Goal: Transaction & Acquisition: Purchase product/service

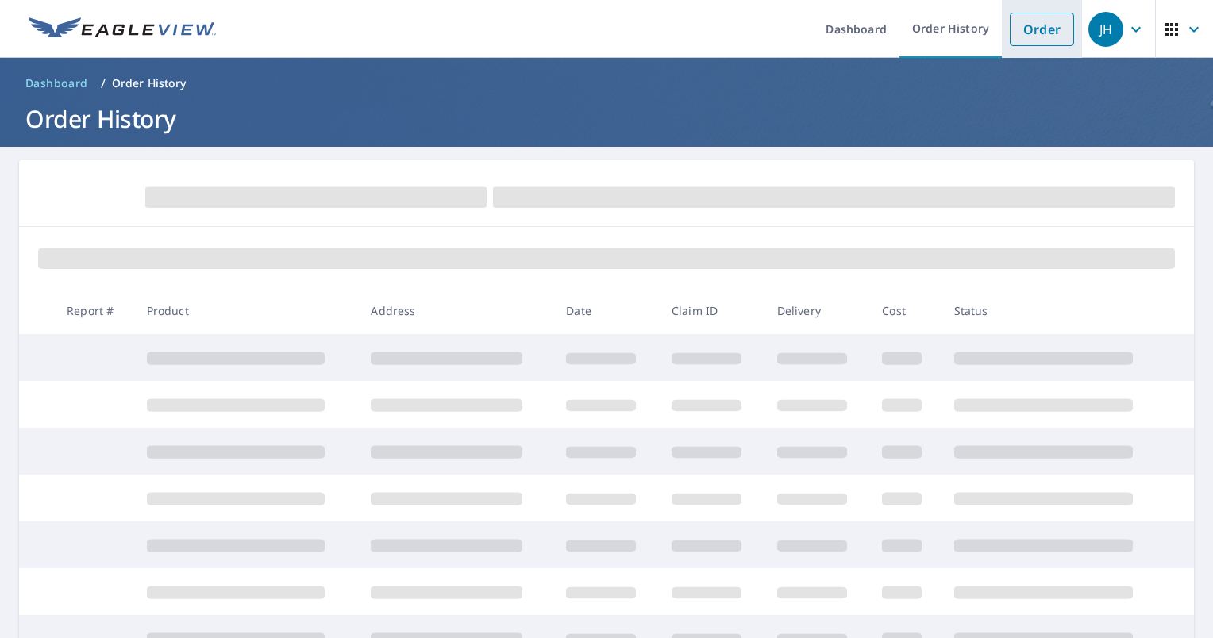
click at [1053, 29] on link "Order" at bounding box center [1042, 29] width 64 height 33
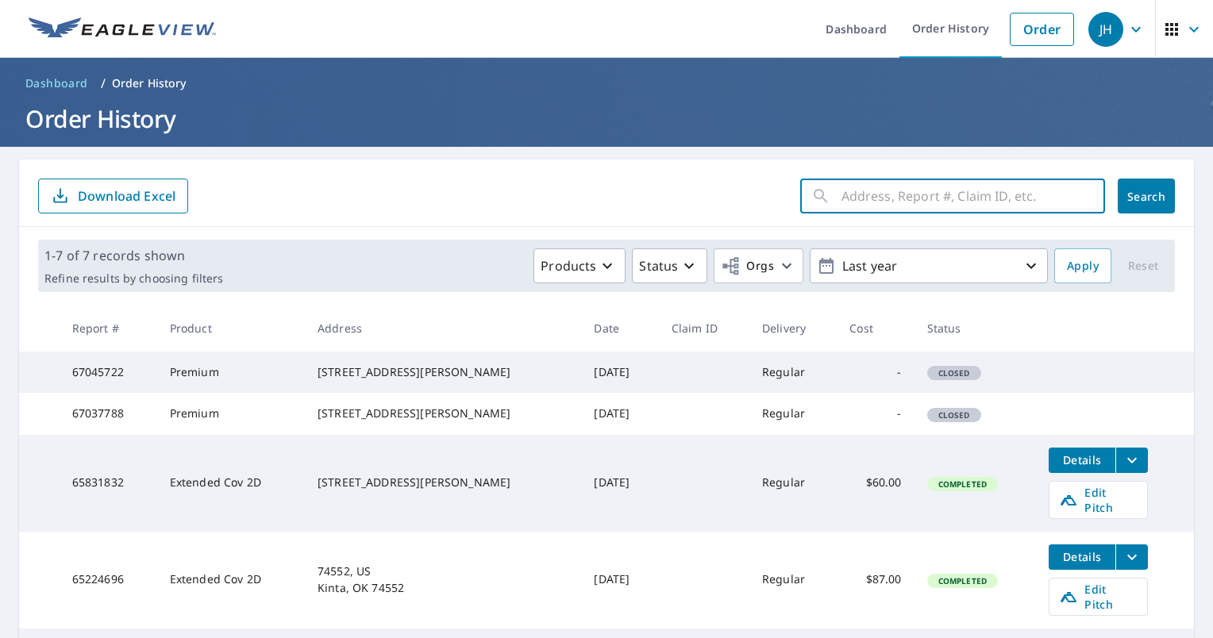
click at [910, 184] on input "text" at bounding box center [974, 196] width 264 height 44
type input "[STREET_ADDRESS][PERSON_NAME]"
click button "Search" at bounding box center [1146, 196] width 57 height 35
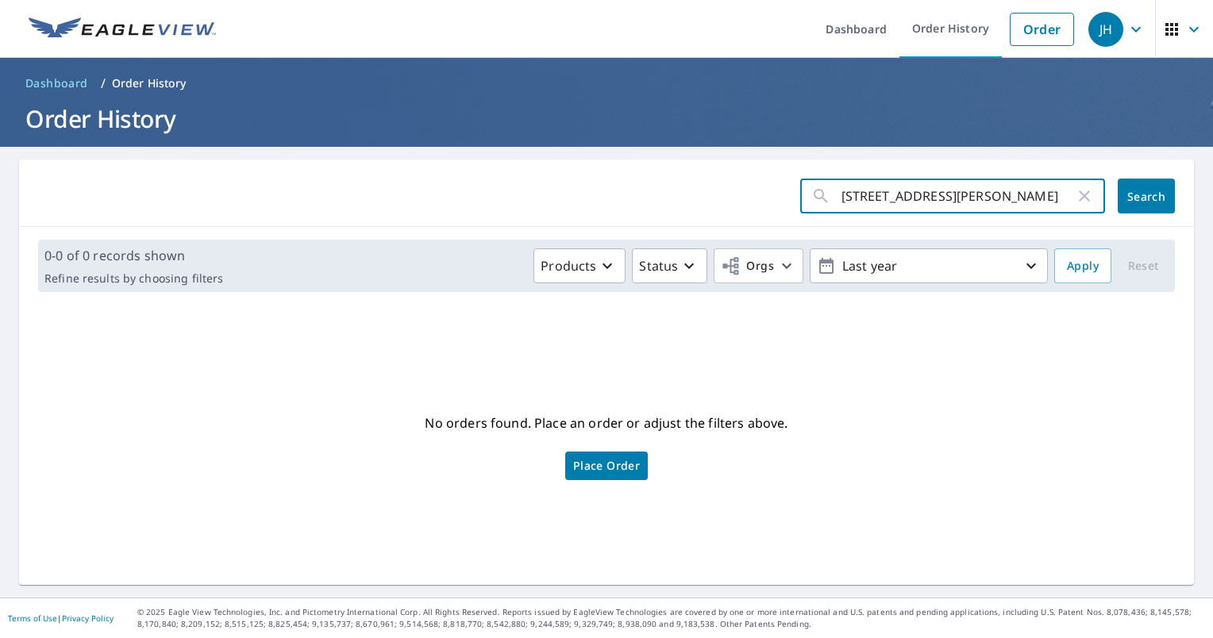
click at [993, 216] on input "[STREET_ADDRESS][PERSON_NAME]" at bounding box center [958, 196] width 233 height 44
click at [34, 79] on span "Dashboard" at bounding box center [56, 83] width 63 height 16
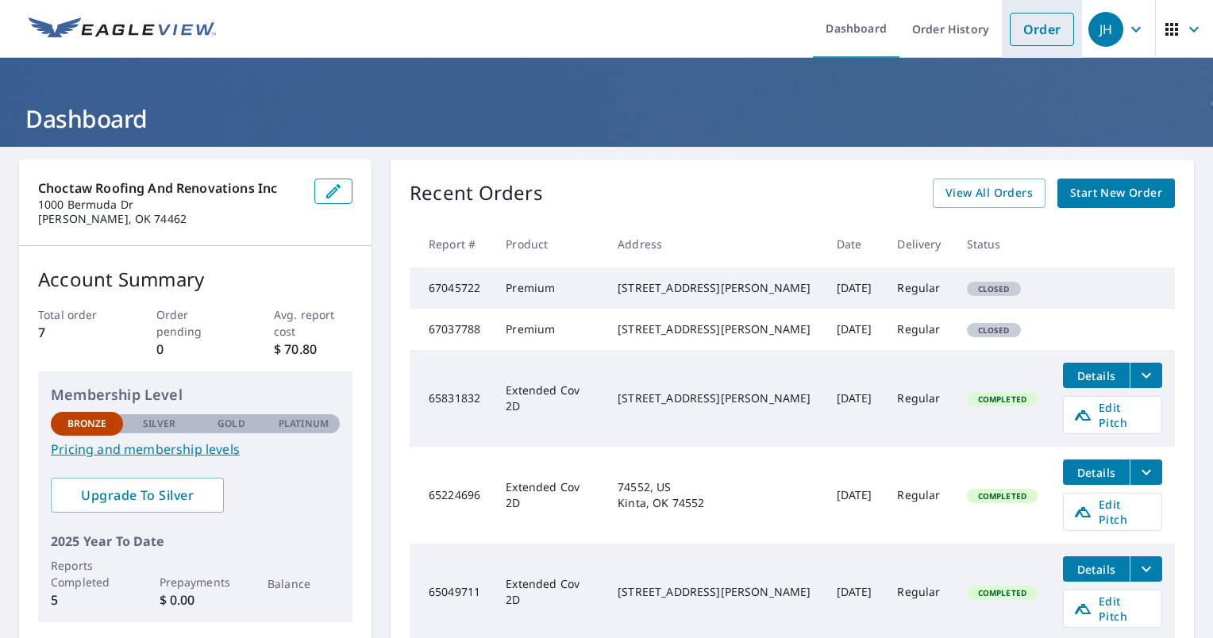
click at [1045, 21] on link "Order" at bounding box center [1042, 29] width 64 height 33
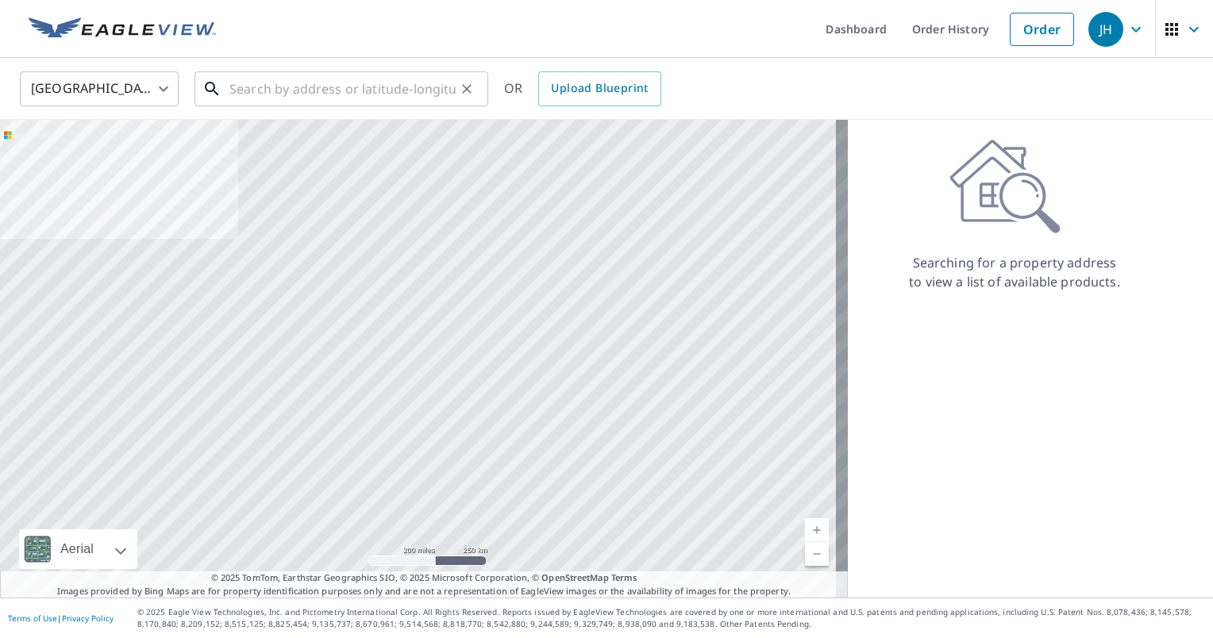
click at [282, 88] on input "text" at bounding box center [342, 89] width 226 height 44
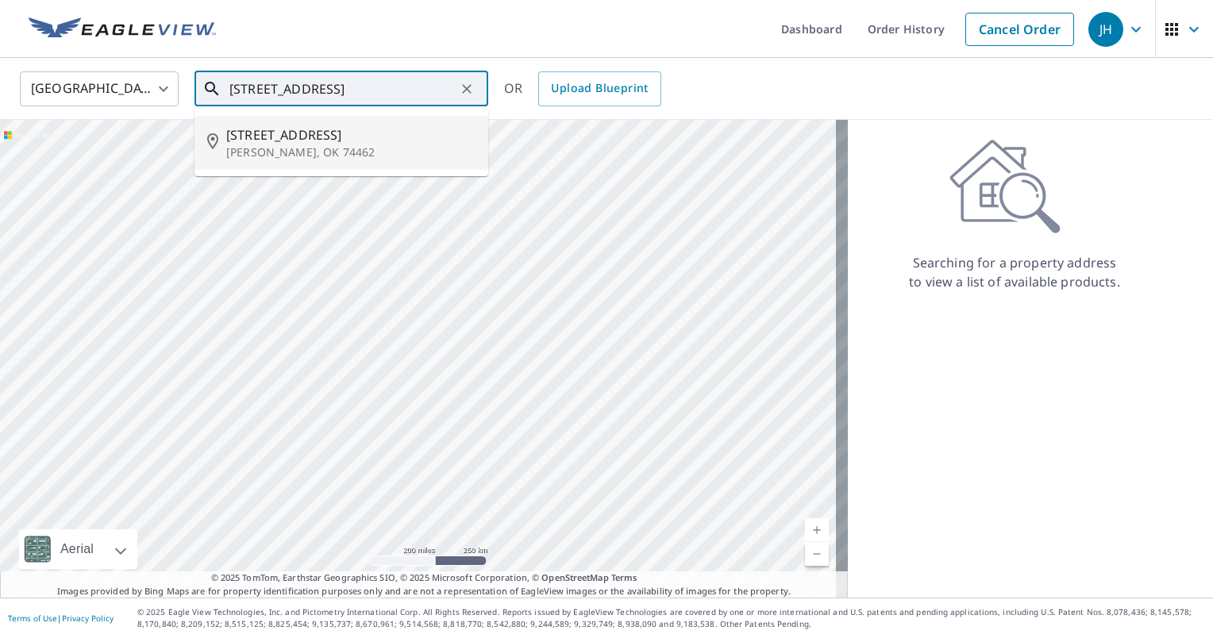
click at [283, 133] on span "[STREET_ADDRESS]" at bounding box center [350, 134] width 249 height 19
type input "[STREET_ADDRESS][PERSON_NAME]"
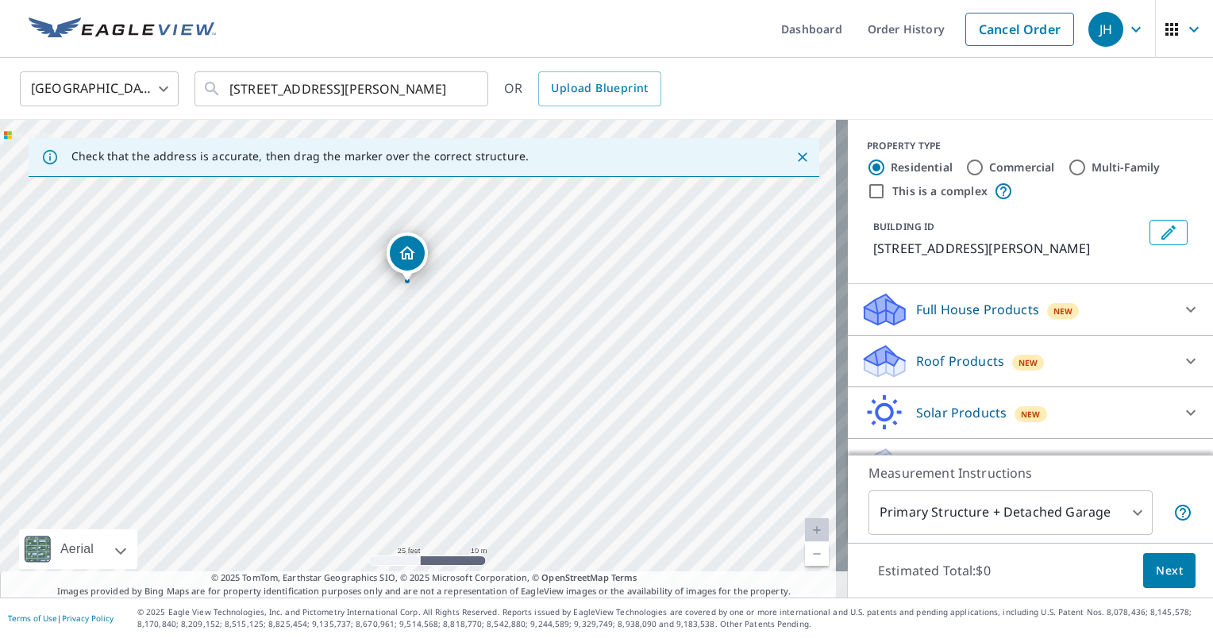
drag, startPoint x: 424, startPoint y: 412, endPoint x: 421, endPoint y: 339, distance: 73.1
click at [421, 339] on div "[STREET_ADDRESS][PERSON_NAME]" at bounding box center [424, 359] width 848 height 478
click at [942, 361] on p "Roof Products" at bounding box center [960, 361] width 88 height 19
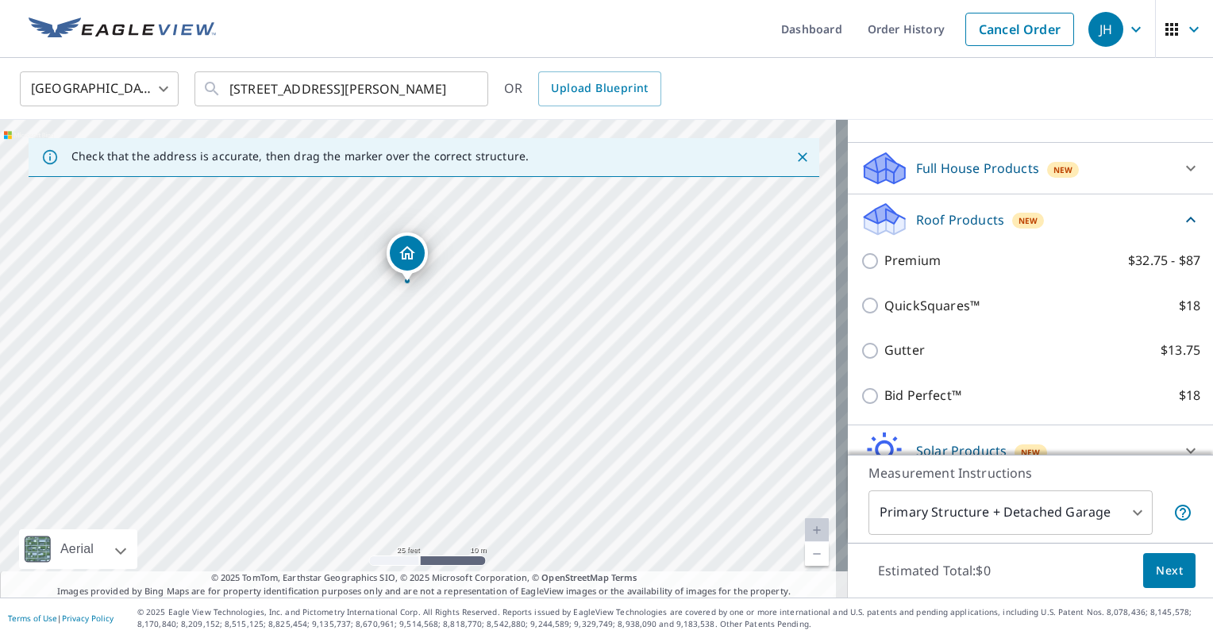
scroll to position [159, 0]
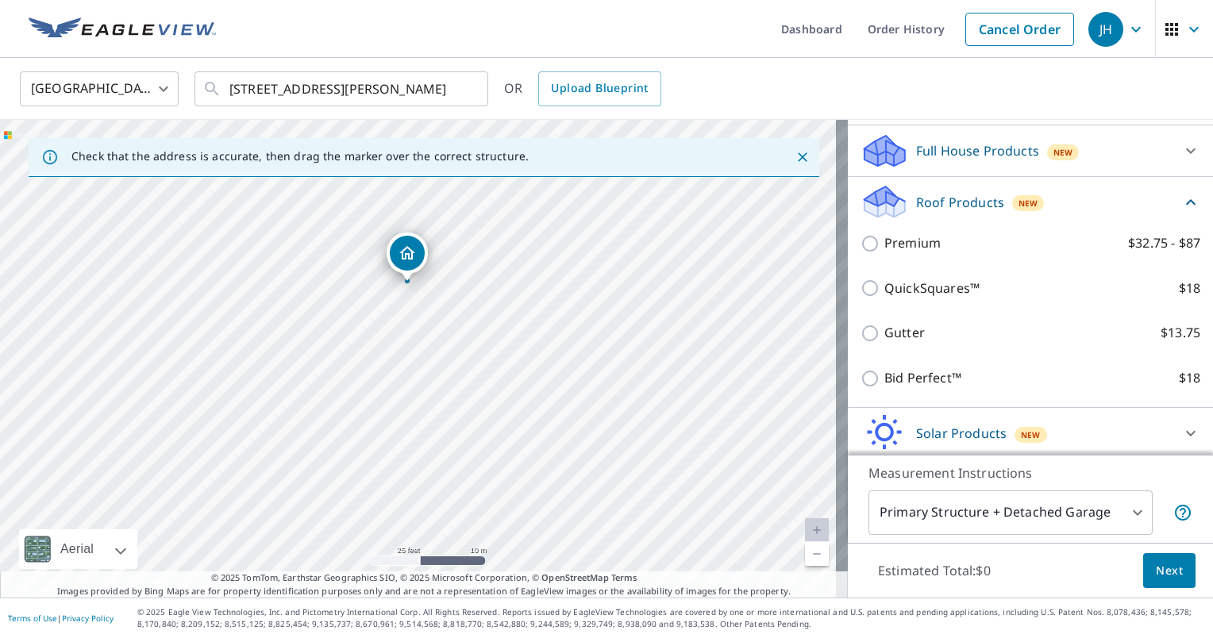
click at [1025, 525] on body "JH JH Dashboard Order History Cancel Order JH [GEOGRAPHIC_DATA] [GEOGRAPHIC_DAT…" at bounding box center [606, 319] width 1213 height 638
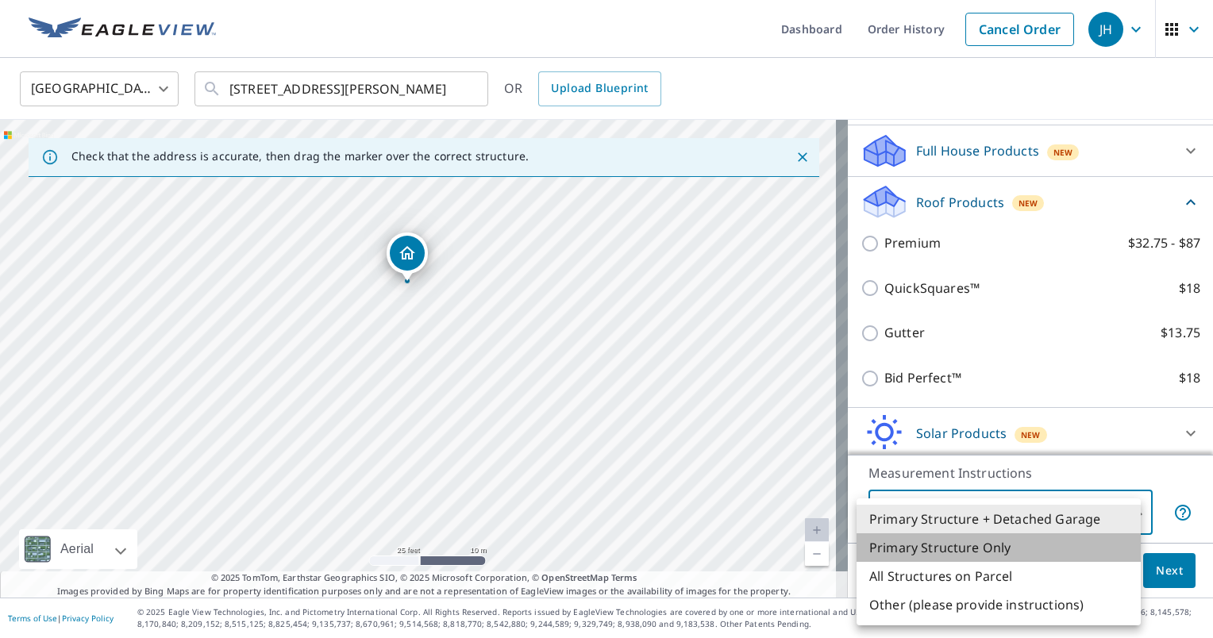
click at [993, 552] on li "Primary Structure Only" at bounding box center [999, 548] width 284 height 29
type input "2"
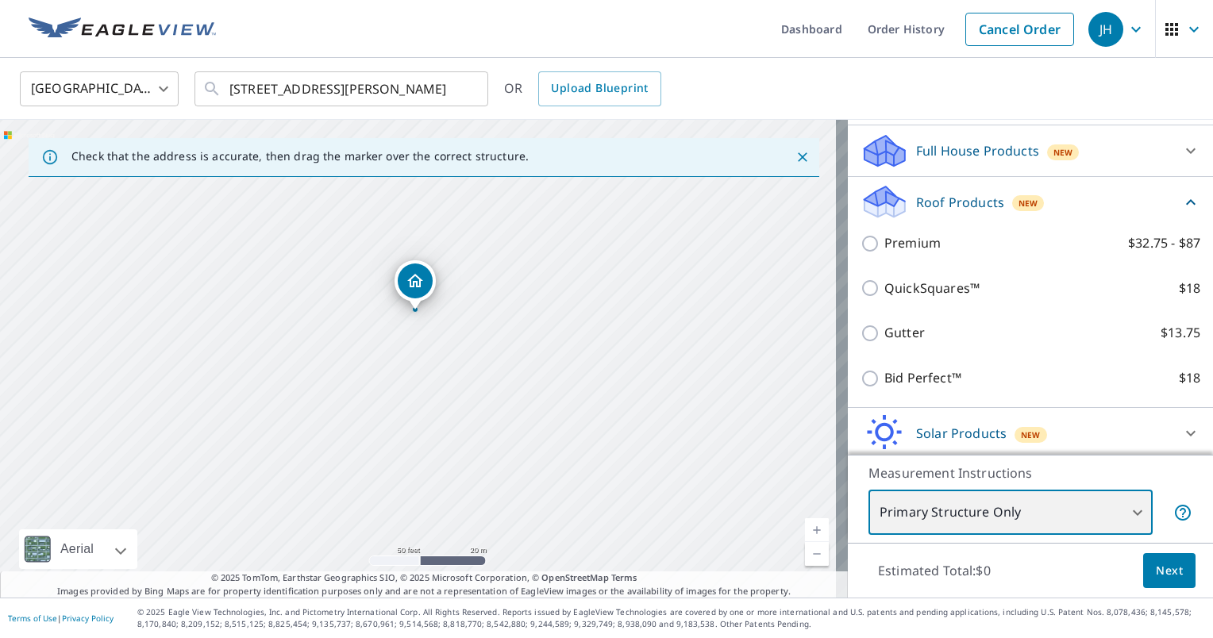
drag, startPoint x: 562, startPoint y: 491, endPoint x: 468, endPoint y: 419, distance: 118.3
click at [468, 420] on div "[STREET_ADDRESS][PERSON_NAME]" at bounding box center [424, 359] width 848 height 478
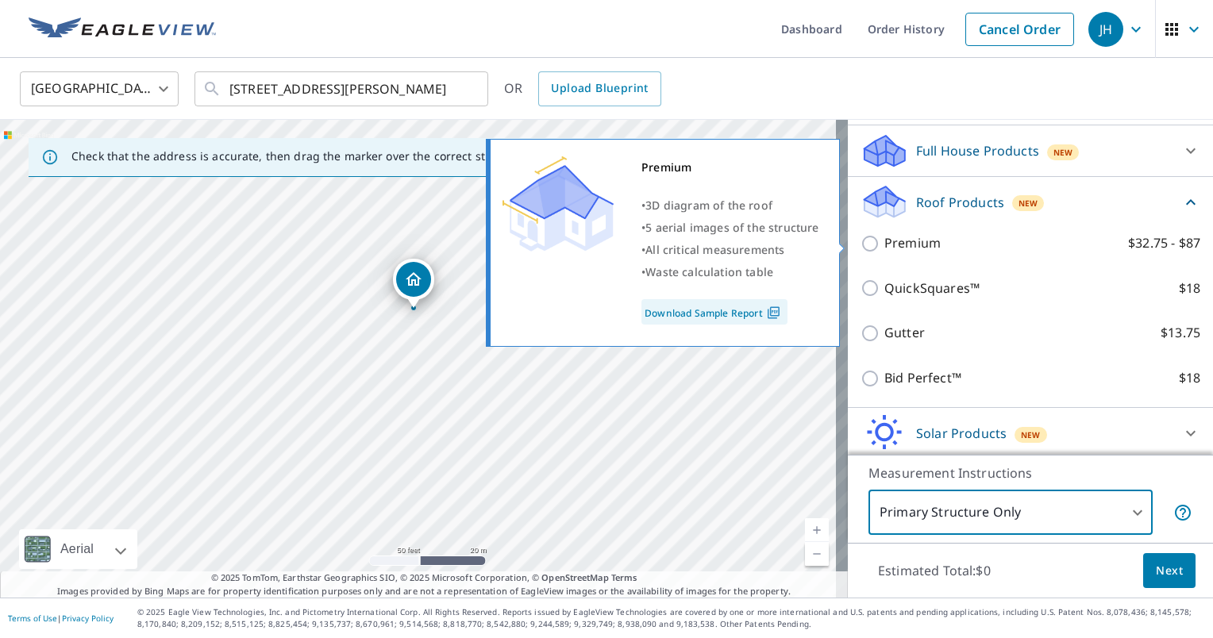
click at [893, 251] on p "Premium" at bounding box center [912, 243] width 56 height 20
click at [884, 251] on input "Premium $32.75 - $87" at bounding box center [873, 243] width 24 height 19
checkbox input "true"
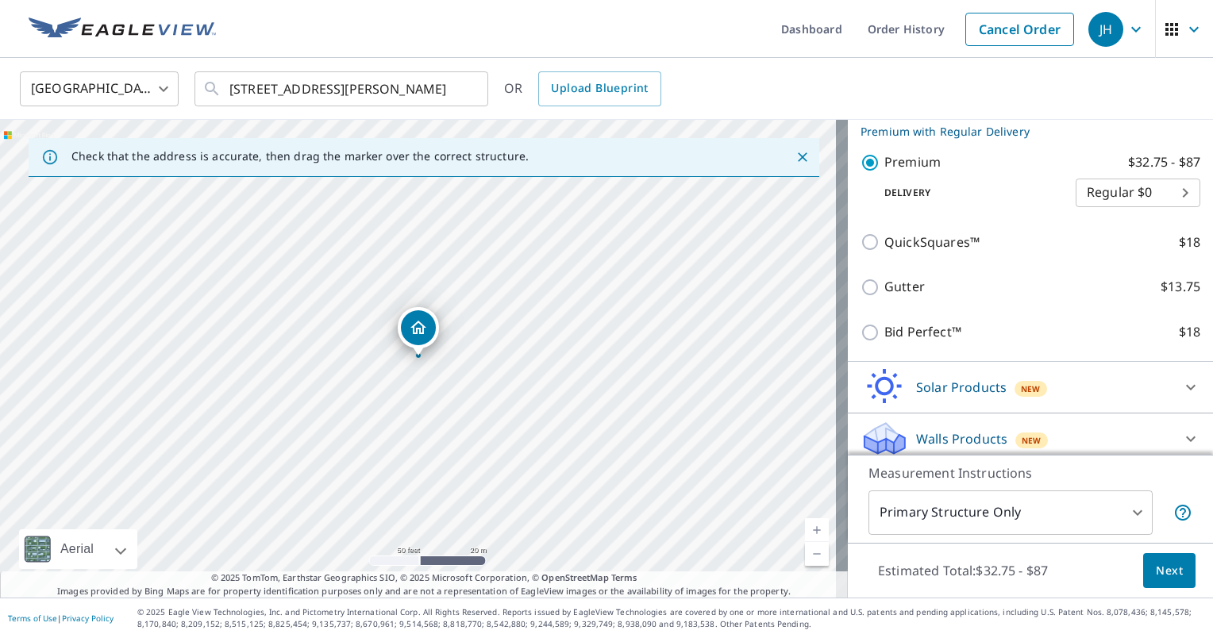
scroll to position [273, 0]
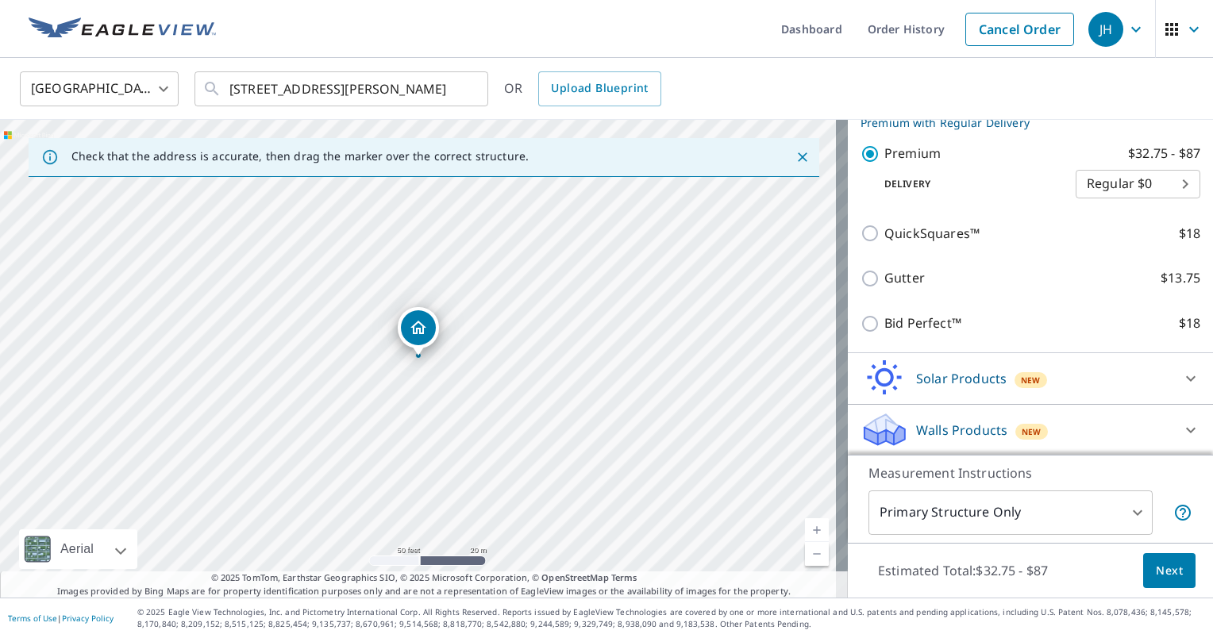
click at [1173, 578] on button "Next" at bounding box center [1169, 571] width 52 height 36
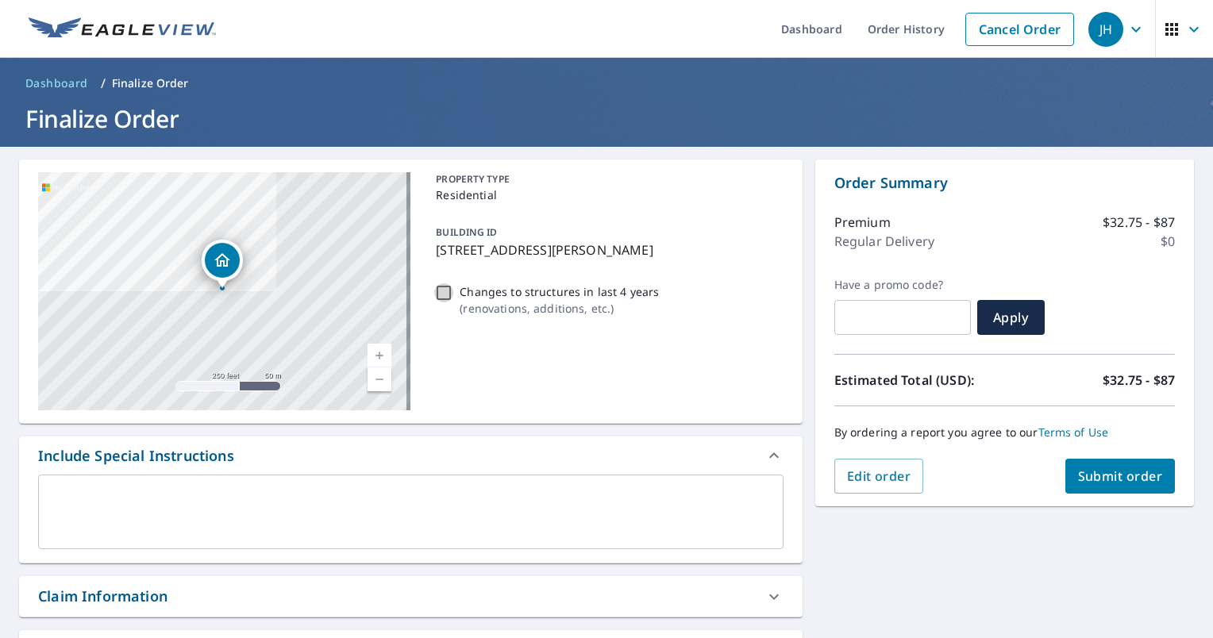
click at [443, 295] on input "Changes to structures in last 4 years ( renovations, additions, etc. )" at bounding box center [443, 292] width 19 height 19
checkbox input "true"
click at [444, 295] on input "Changes to structures in last 4 years ( renovations, additions, etc. )" at bounding box center [443, 292] width 19 height 19
checkbox input "false"
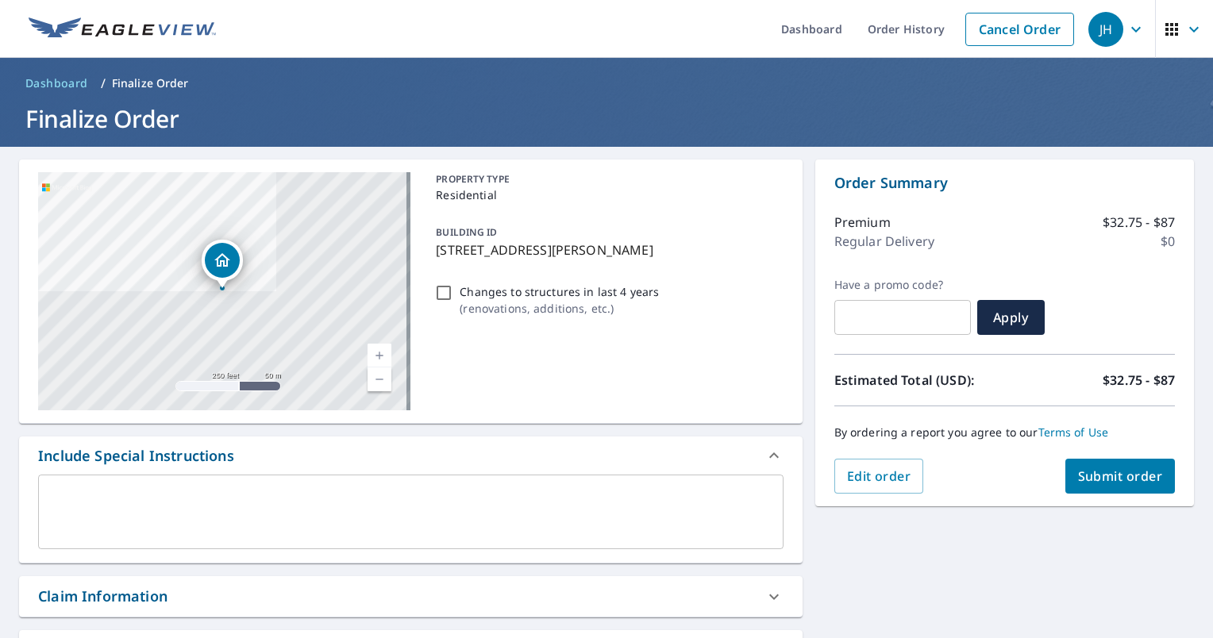
click at [1125, 481] on span "Submit order" at bounding box center [1120, 476] width 85 height 17
checkbox input "true"
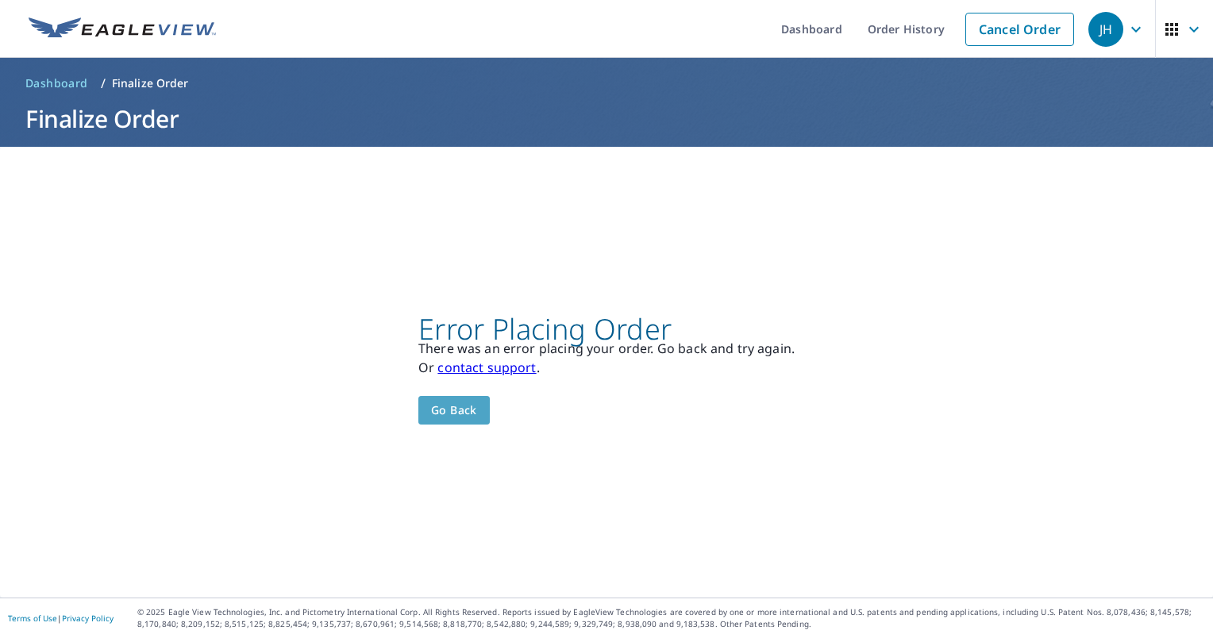
click at [445, 404] on span "Go back" at bounding box center [454, 411] width 46 height 20
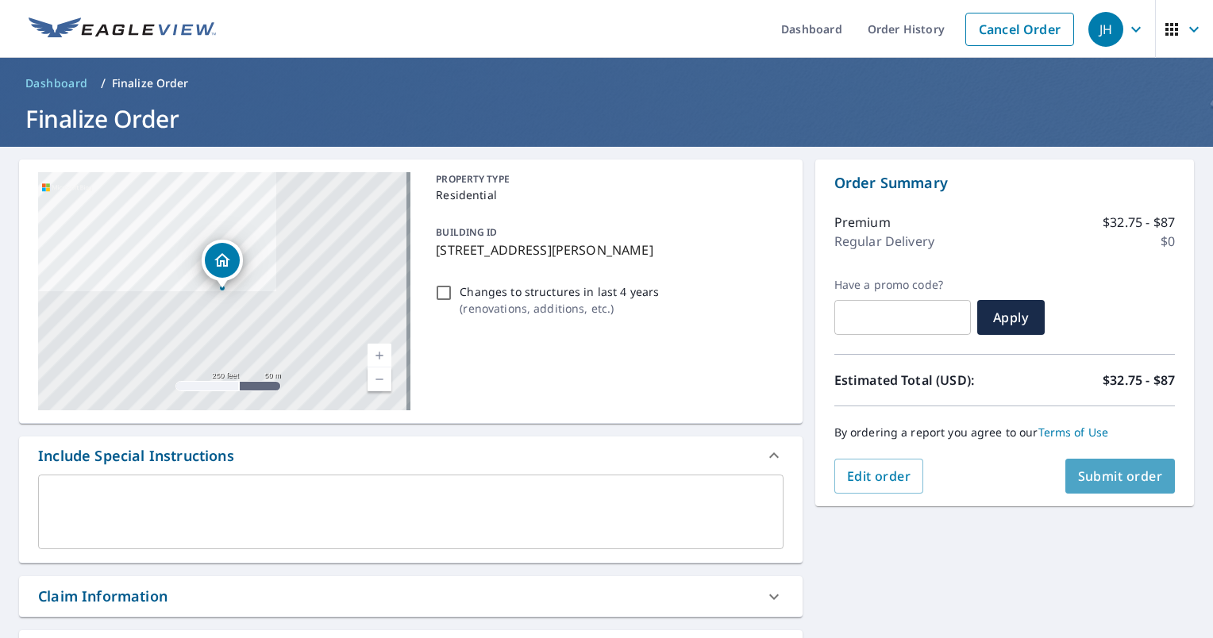
click at [1090, 474] on span "Submit order" at bounding box center [1120, 476] width 85 height 17
checkbox input "true"
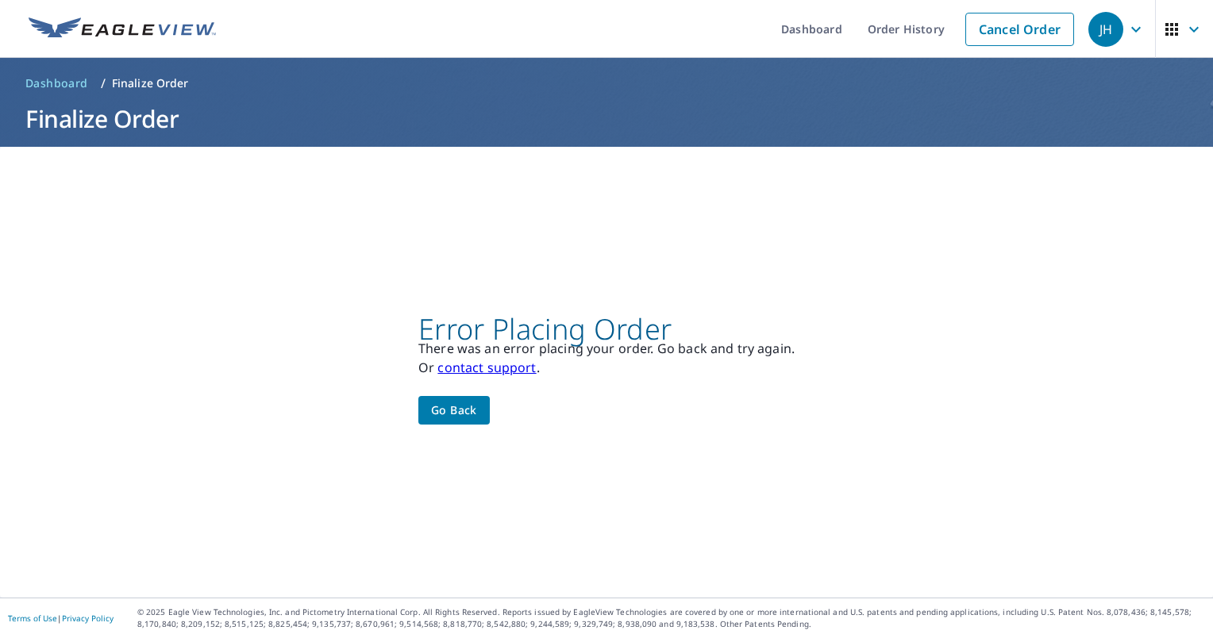
drag, startPoint x: 2, startPoint y: 340, endPoint x: 0, endPoint y: 349, distance: 9.1
click at [0, 347] on html "JH JH Dashboard Order History Cancel Order JH Dashboard / Finalize Order Finali…" at bounding box center [606, 319] width 1213 height 638
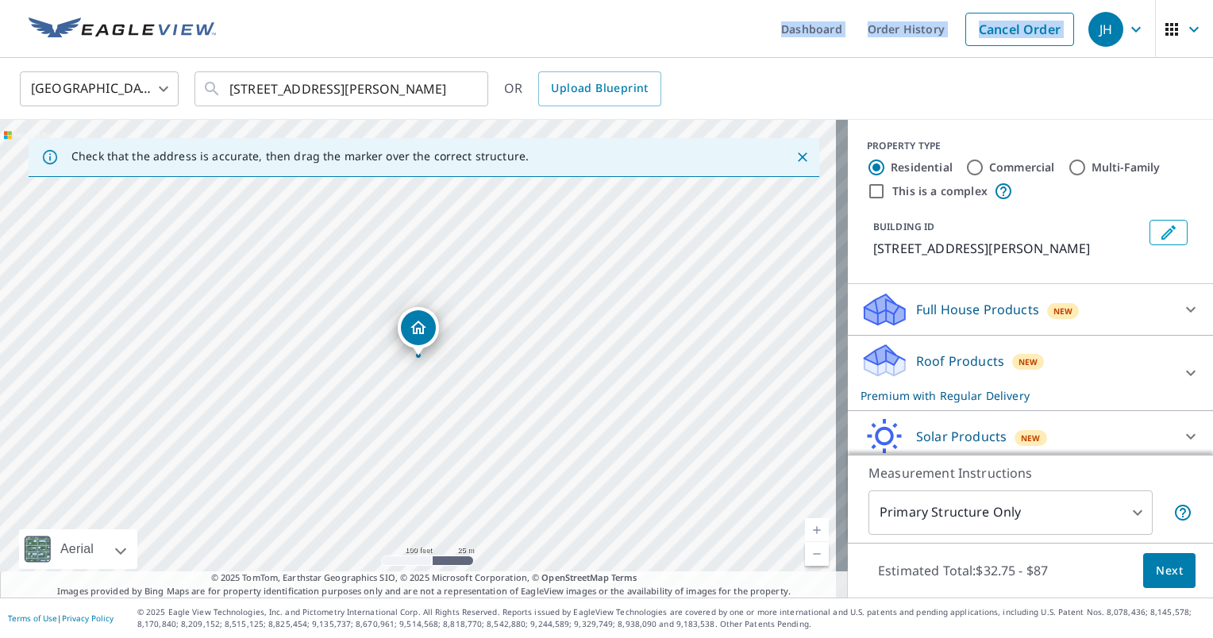
scroll to position [58, 0]
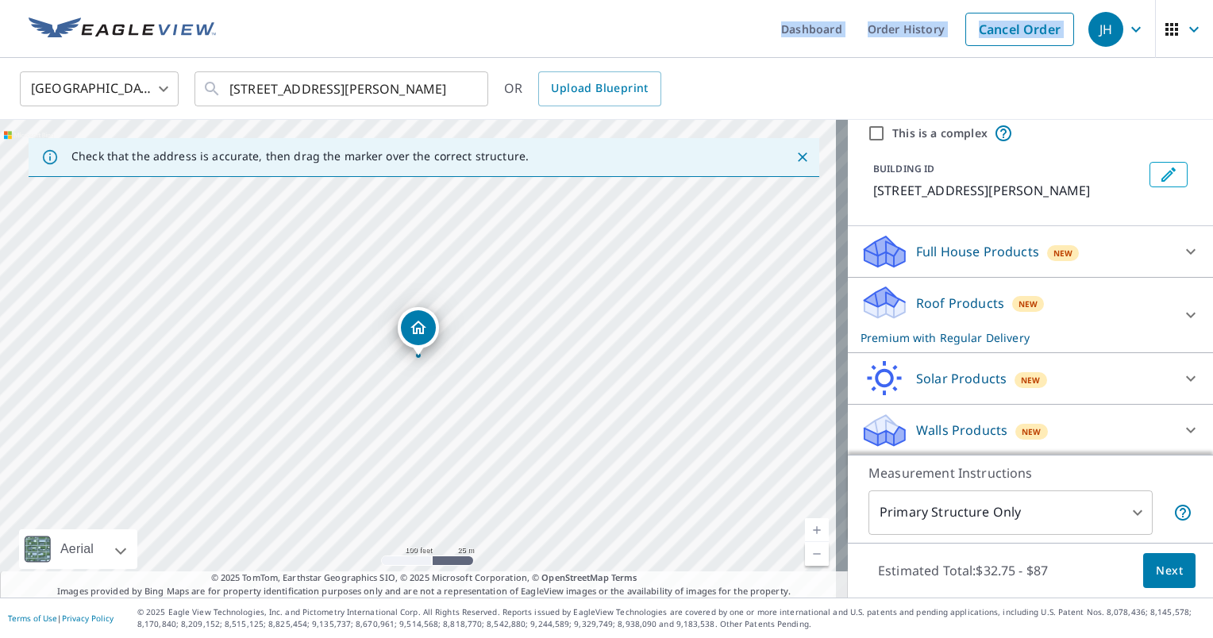
click at [1019, 301] on span "New" at bounding box center [1029, 304] width 20 height 13
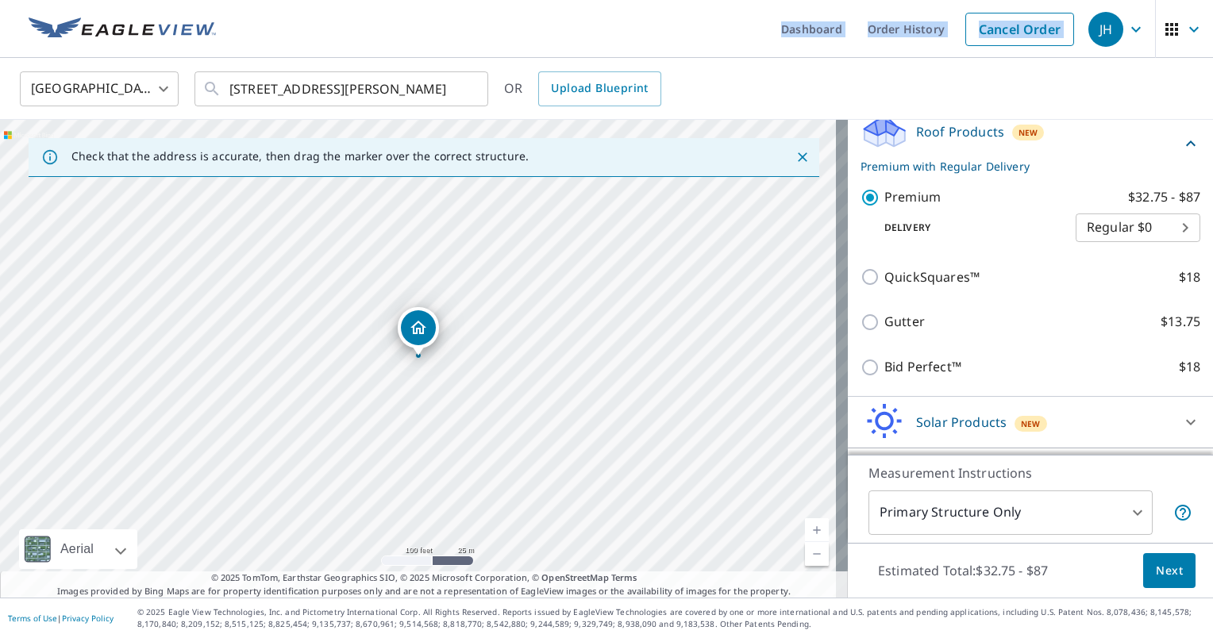
scroll to position [273, 0]
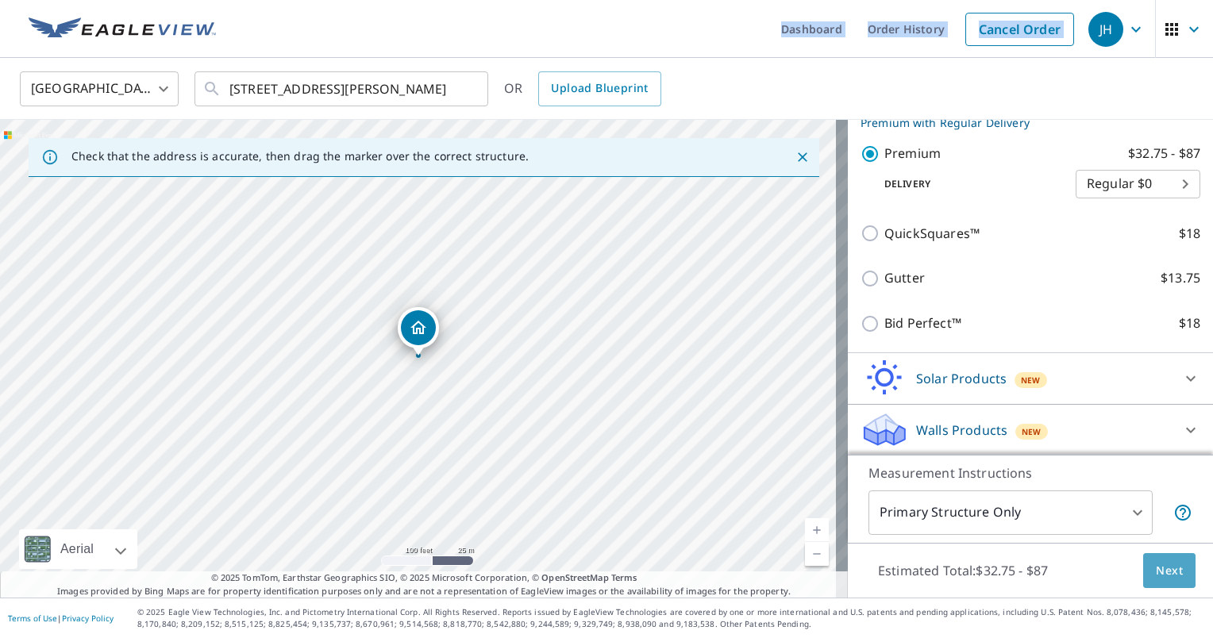
click at [1166, 568] on span "Next" at bounding box center [1169, 571] width 27 height 20
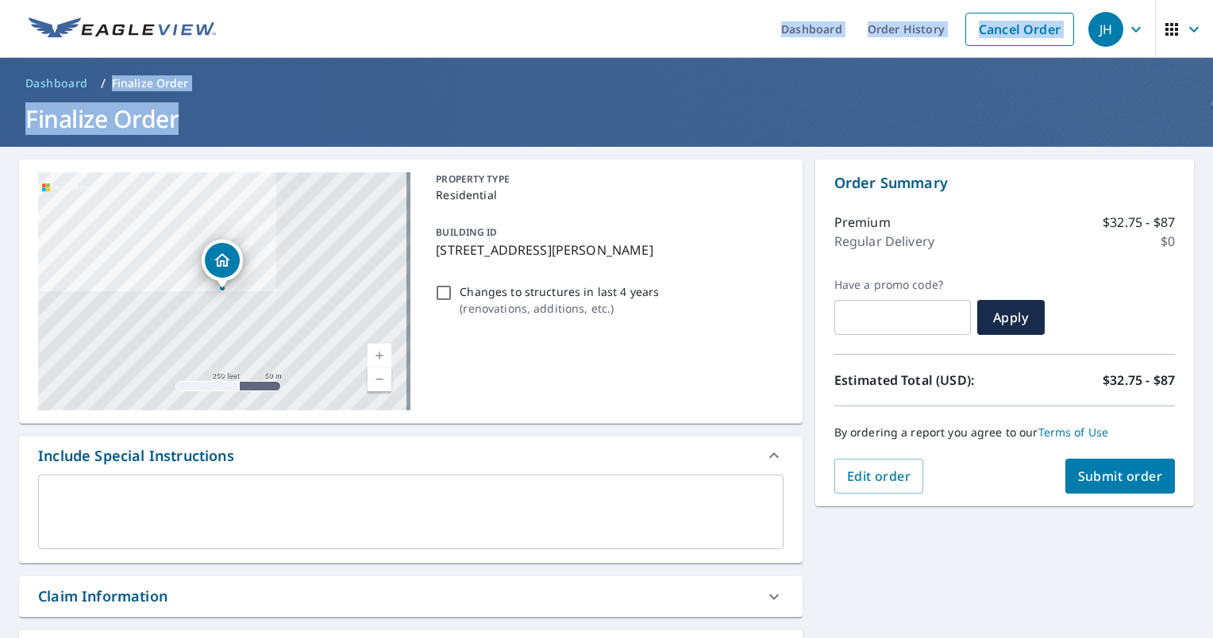
click at [1106, 474] on span "Submit order" at bounding box center [1120, 476] width 85 height 17
checkbox input "true"
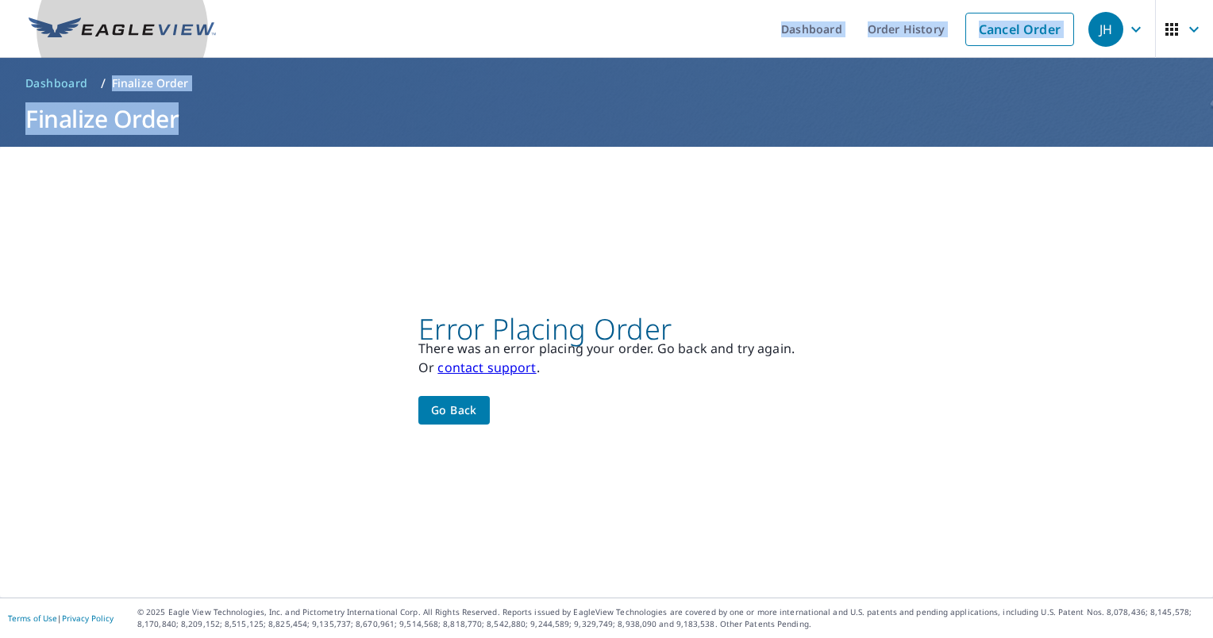
click at [125, 25] on img at bounding box center [122, 29] width 187 height 24
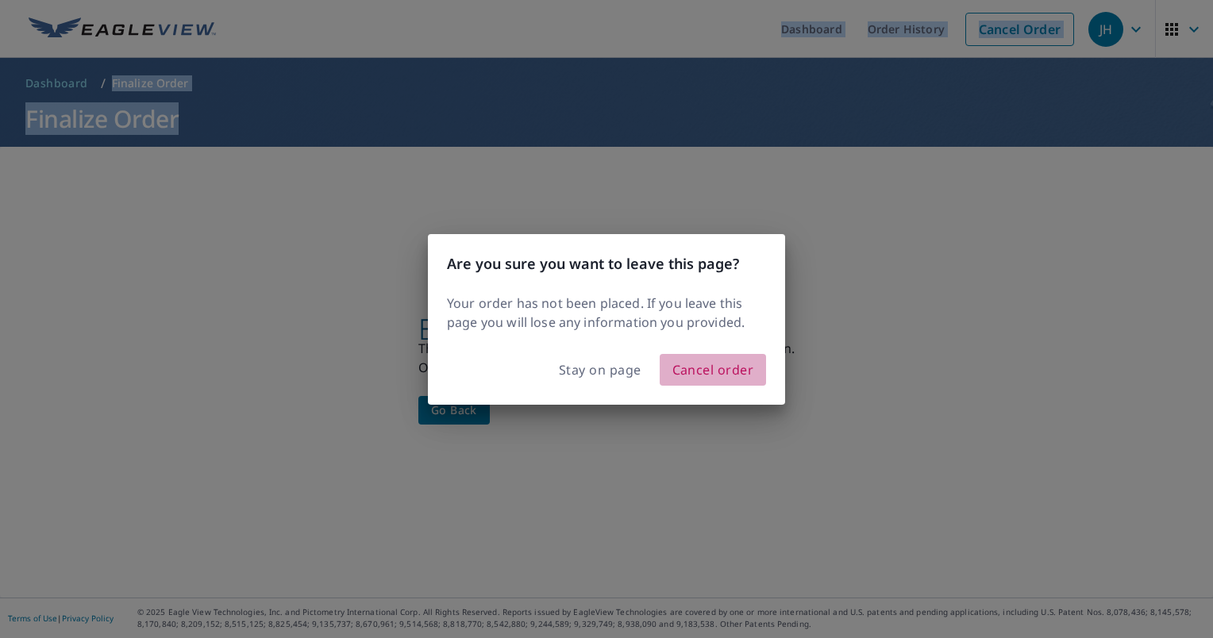
click at [715, 372] on span "Cancel order" at bounding box center [713, 370] width 82 height 22
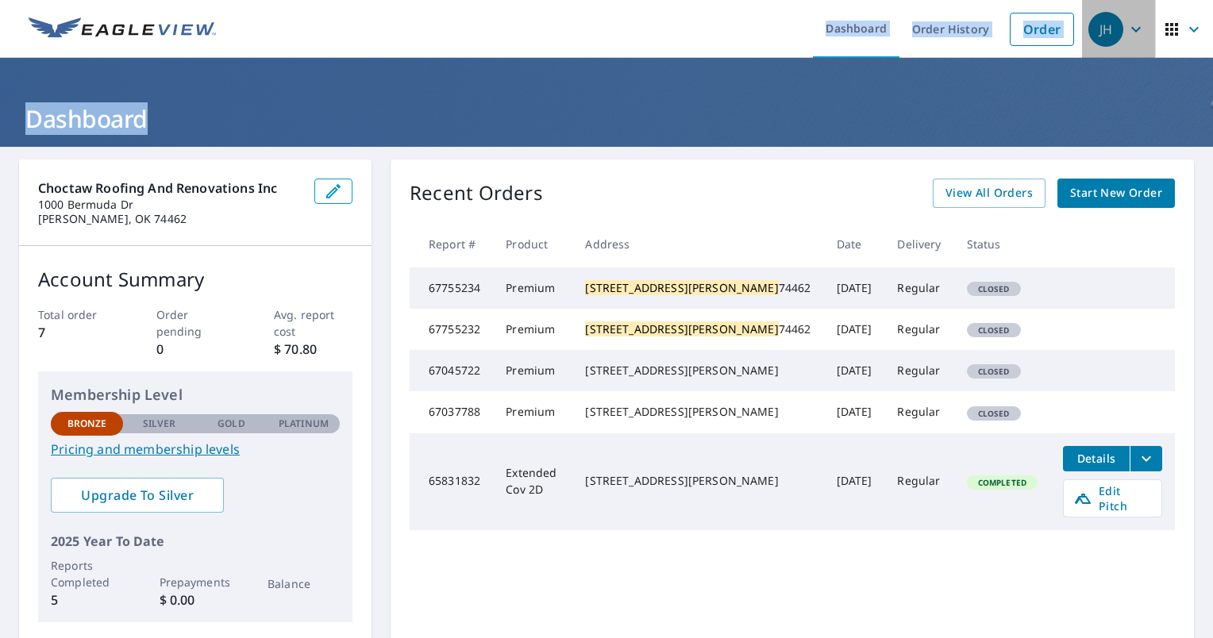
click at [1099, 25] on div "JH" at bounding box center [1106, 29] width 35 height 35
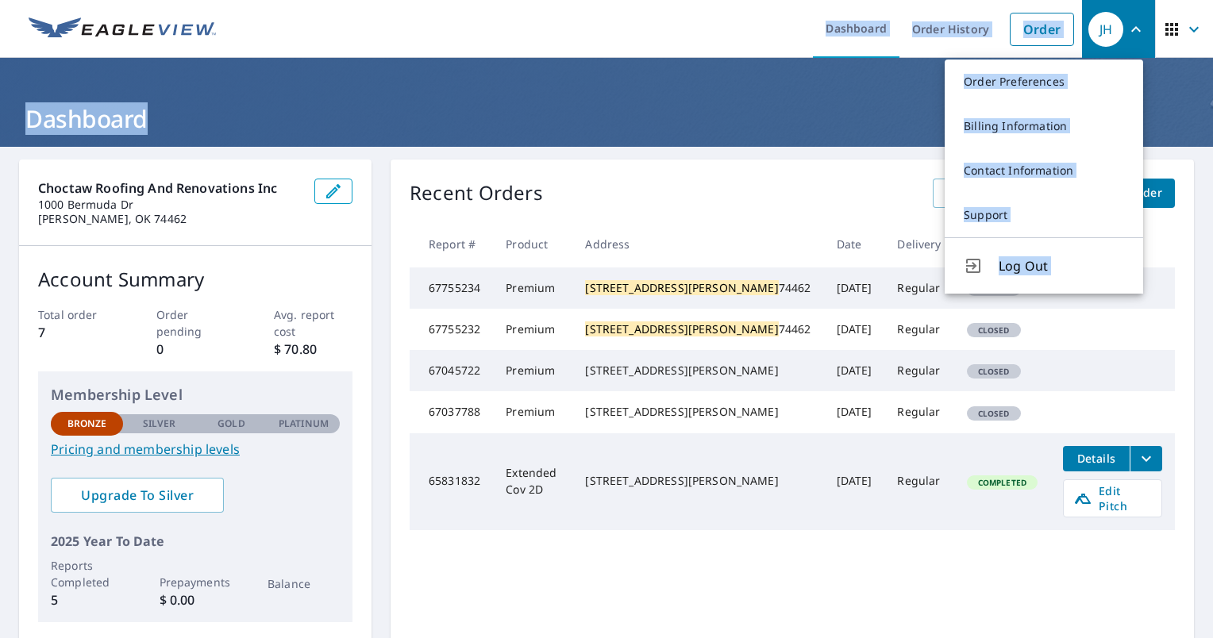
click at [1099, 25] on div "JH" at bounding box center [1106, 29] width 35 height 35
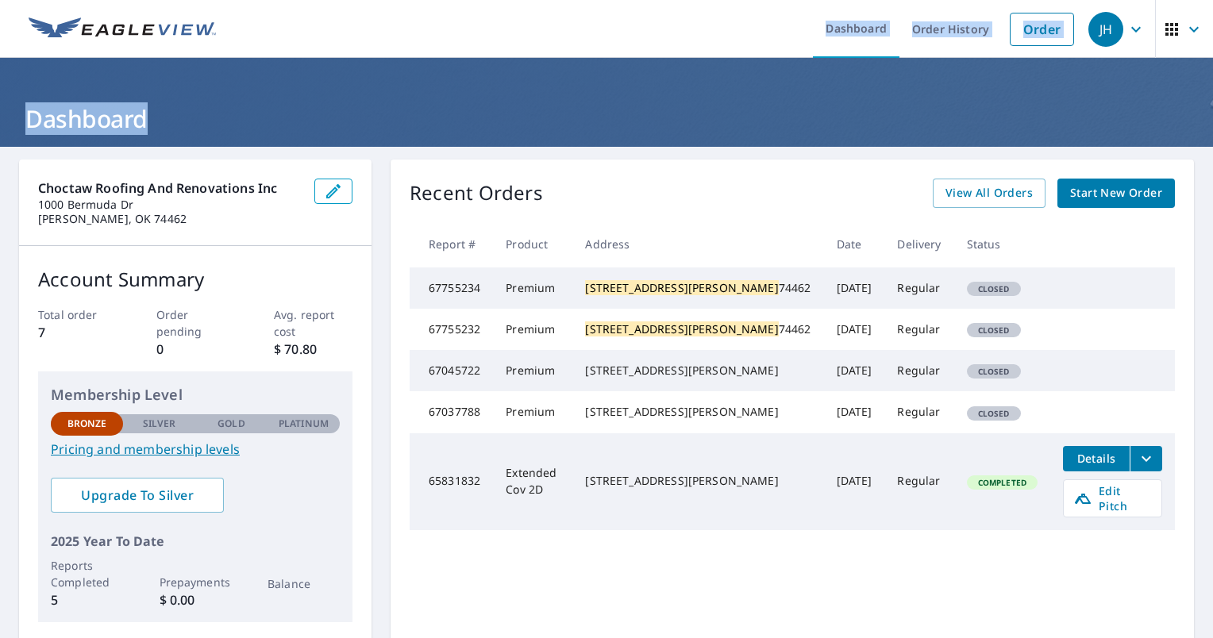
click at [271, 110] on h1 "Dashboard" at bounding box center [606, 118] width 1175 height 33
drag, startPoint x: 271, startPoint y: 110, endPoint x: 223, endPoint y: 54, distance: 73.2
click at [223, 54] on link at bounding box center [122, 29] width 206 height 58
click at [222, 50] on link at bounding box center [122, 29] width 206 height 58
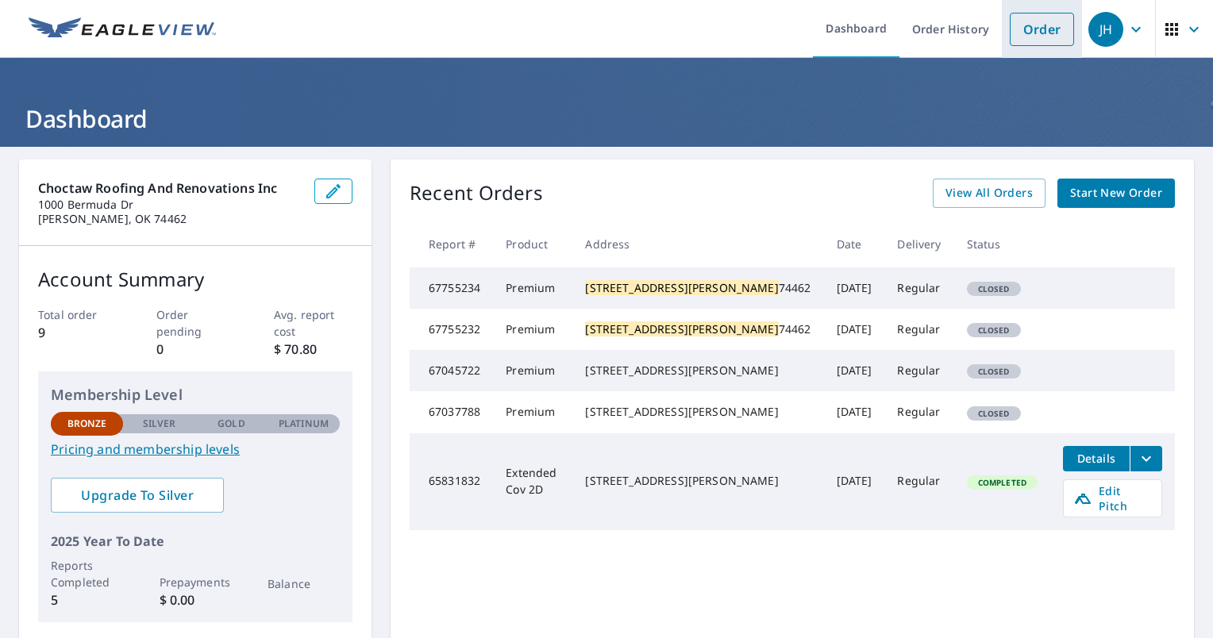
click at [1010, 27] on link "Order" at bounding box center [1042, 29] width 64 height 33
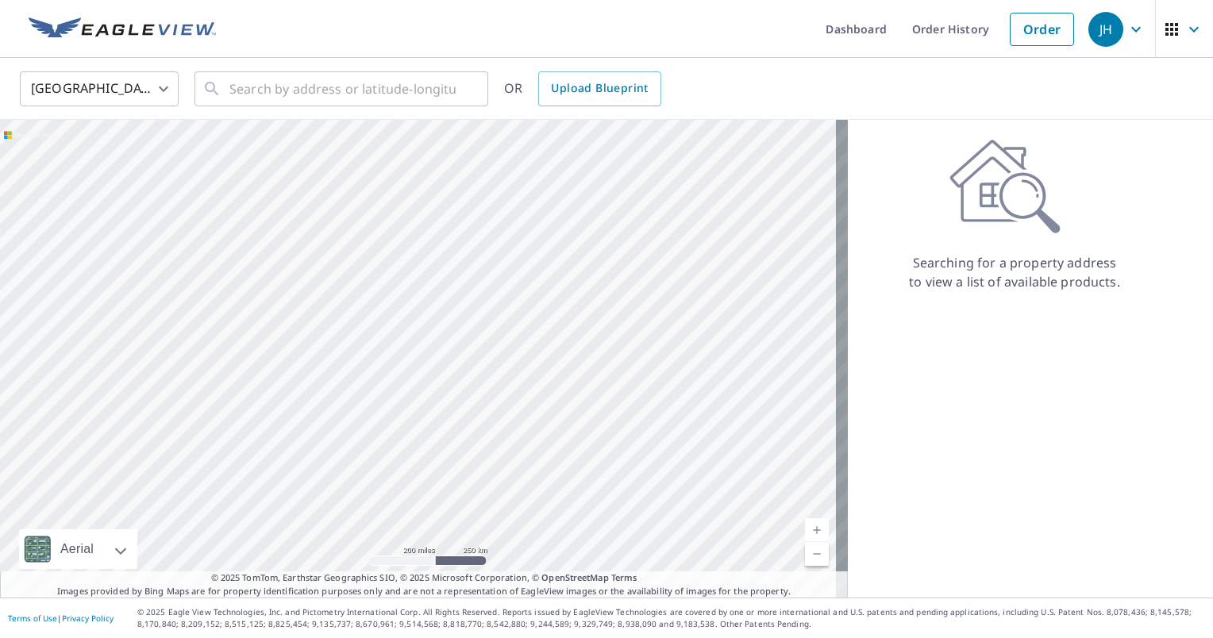
click at [321, 63] on div "United States US ​ ​ OR Upload Blueprint" at bounding box center [606, 89] width 1213 height 62
click at [313, 87] on input "text" at bounding box center [342, 89] width 226 height 44
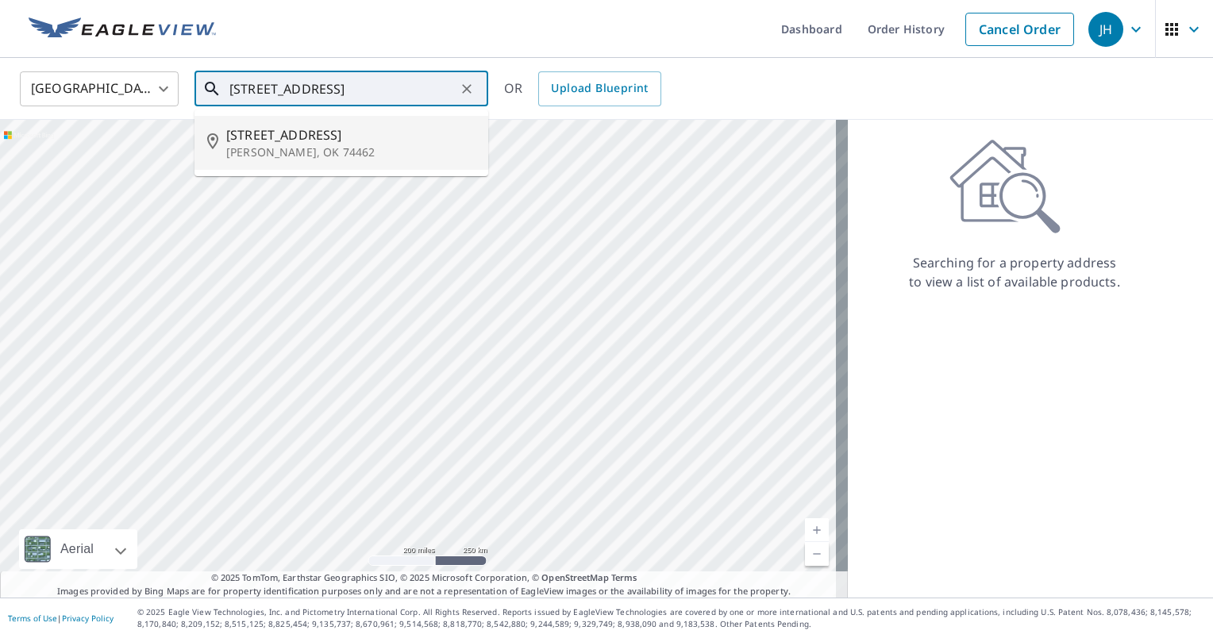
click at [295, 137] on span "[STREET_ADDRESS]" at bounding box center [350, 134] width 249 height 19
type input "[STREET_ADDRESS][PERSON_NAME]"
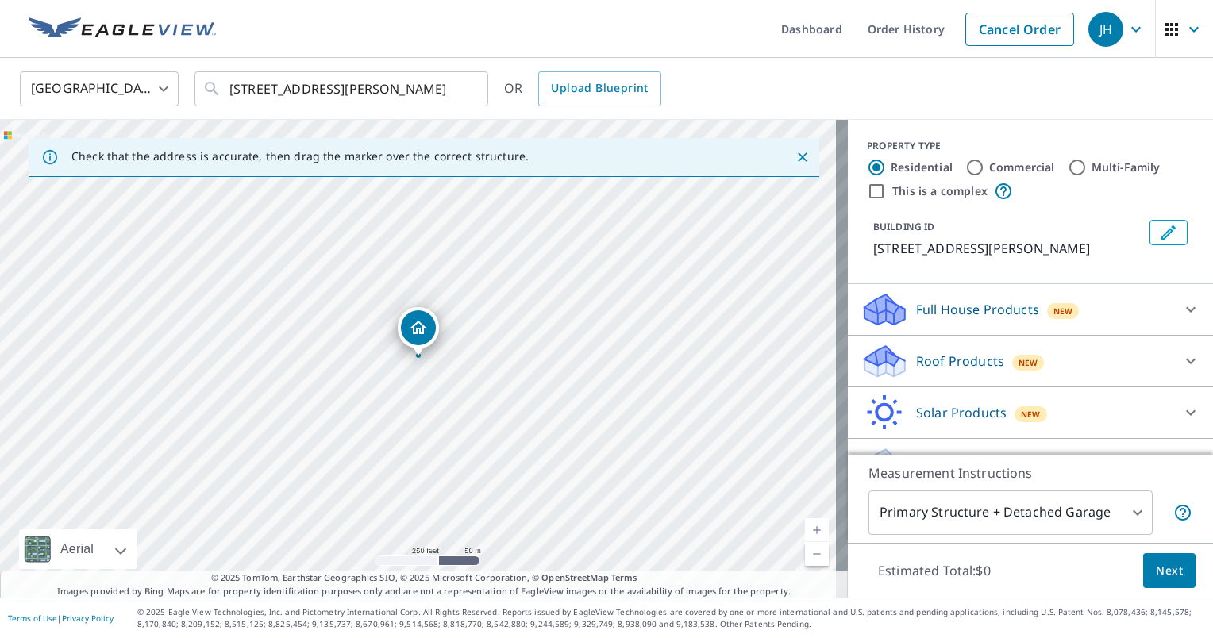
click at [982, 360] on p "Roof Products" at bounding box center [960, 361] width 88 height 19
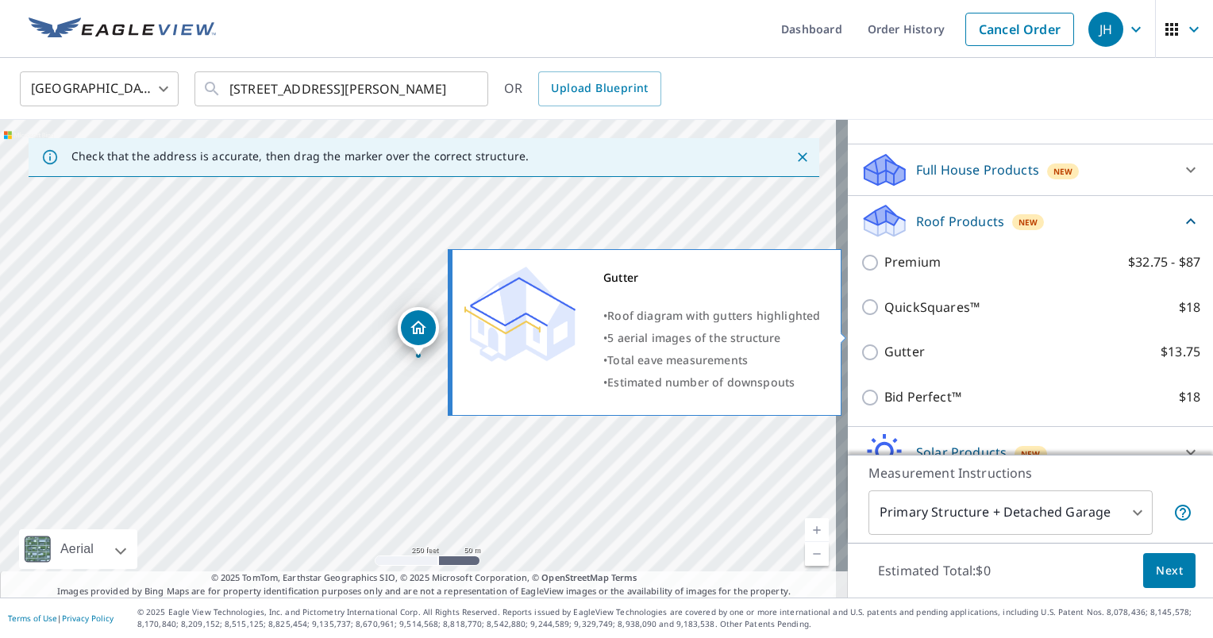
scroll to position [159, 0]
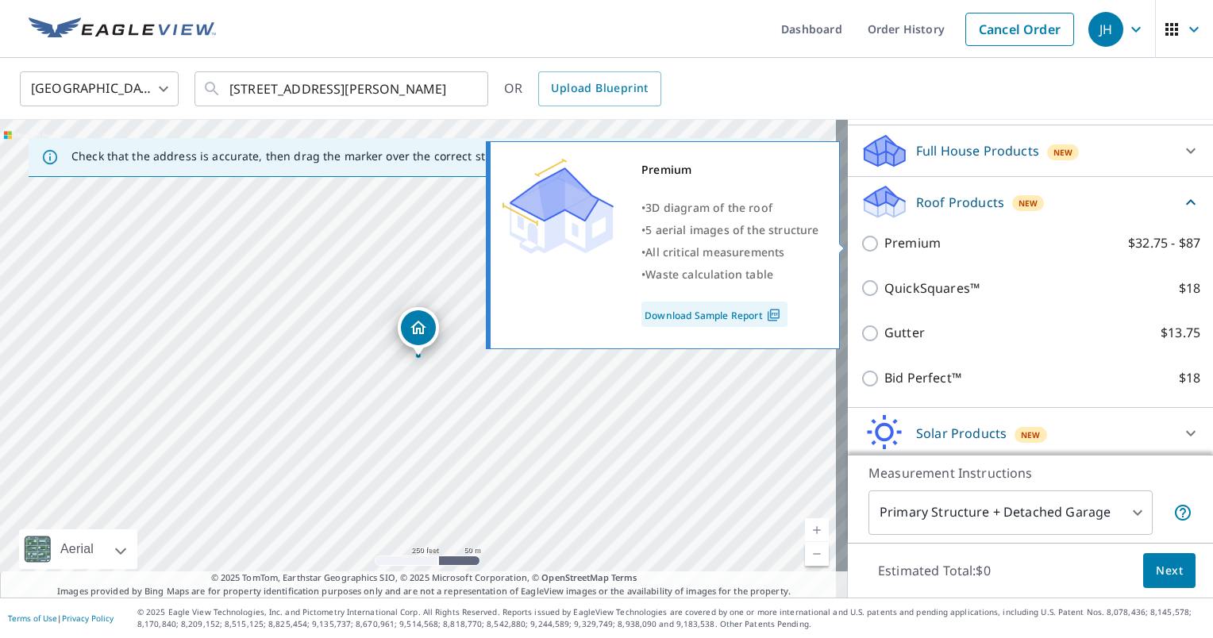
click at [908, 245] on p "Premium" at bounding box center [912, 243] width 56 height 20
click at [884, 245] on input "Premium $32.75 - $87" at bounding box center [873, 243] width 24 height 19
checkbox input "true"
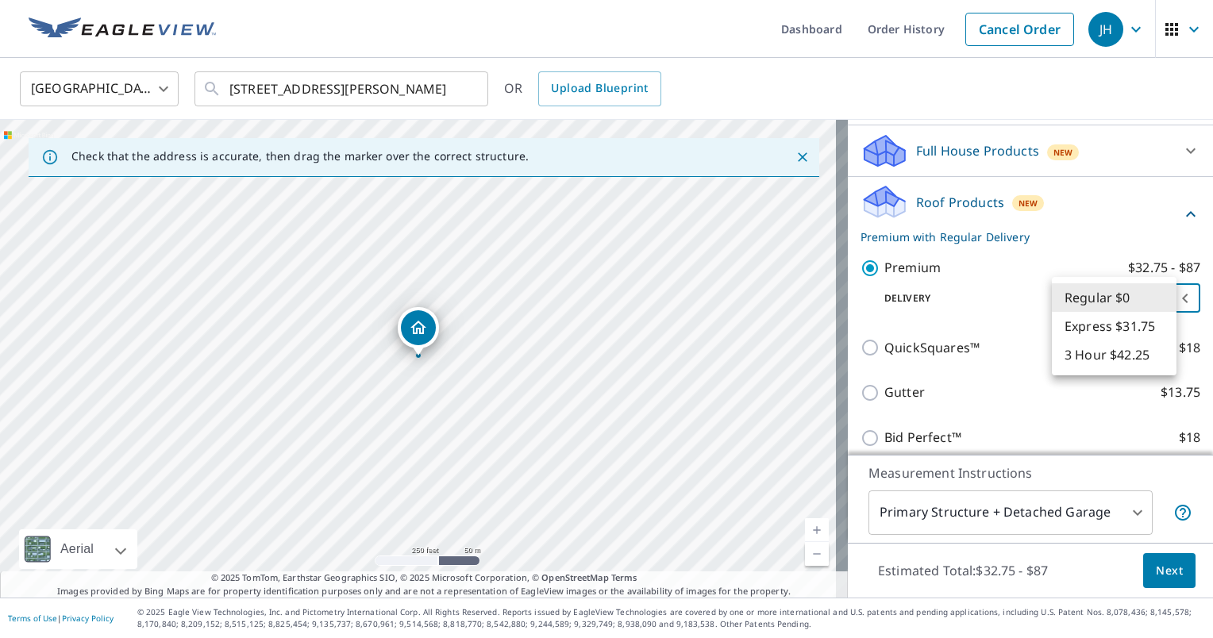
click at [1091, 306] on body "JH JH Dashboard Order History Cancel Order JH United States US ​ 702 Nw E St St…" at bounding box center [606, 319] width 1213 height 638
click at [1007, 305] on div at bounding box center [606, 319] width 1213 height 638
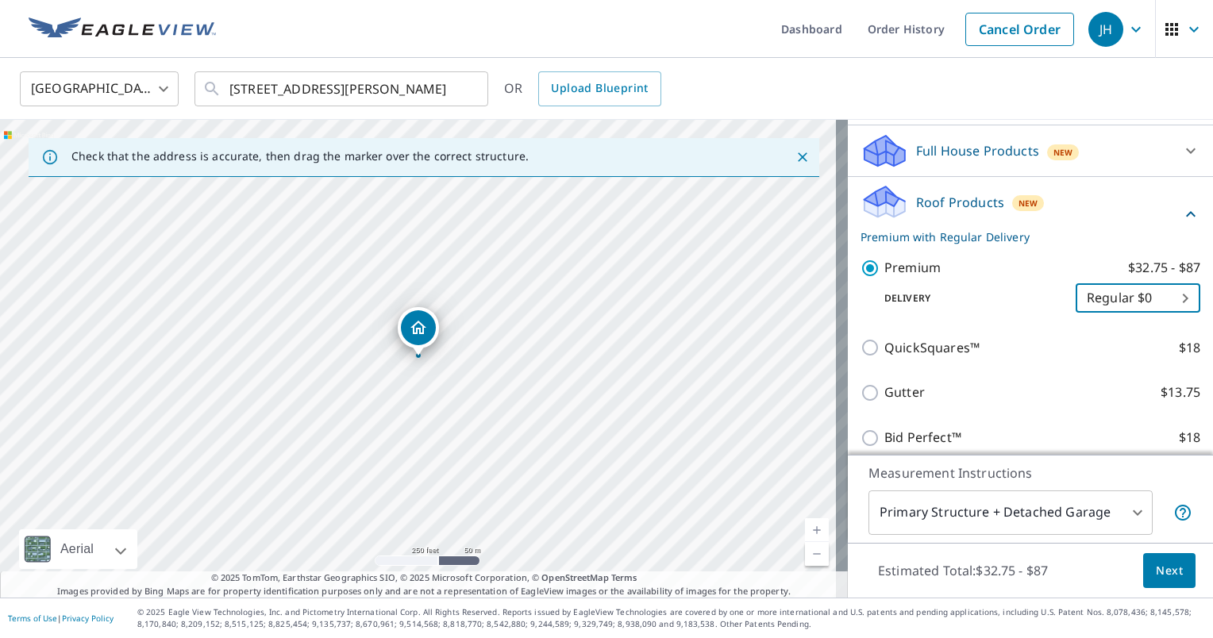
click at [1072, 526] on body "JH JH Dashboard Order History Cancel Order JH United States US ​ 702 Nw E St St…" at bounding box center [606, 319] width 1213 height 638
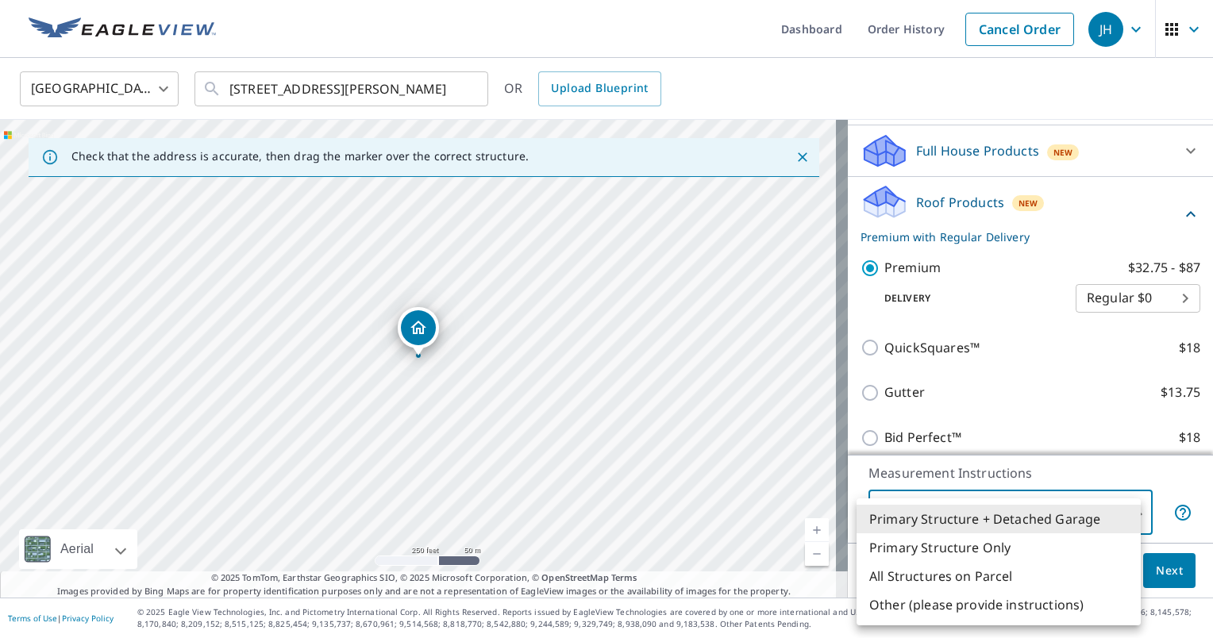
click at [982, 544] on li "Primary Structure Only" at bounding box center [999, 548] width 284 height 29
type input "2"
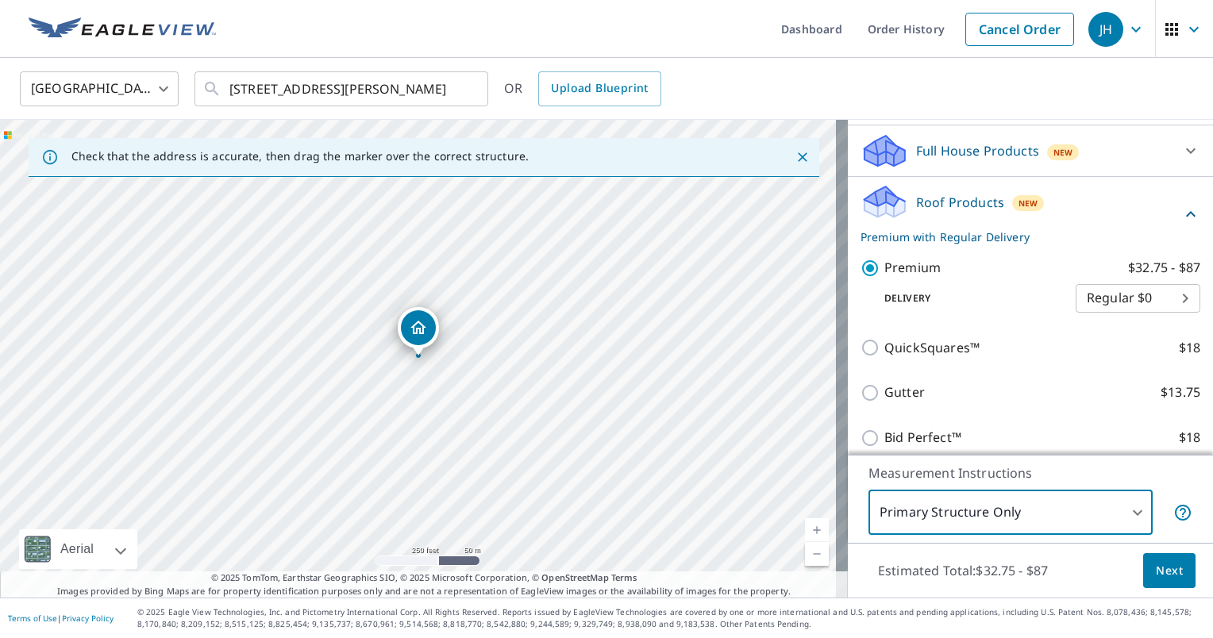
click at [1156, 575] on span "Next" at bounding box center [1169, 571] width 27 height 20
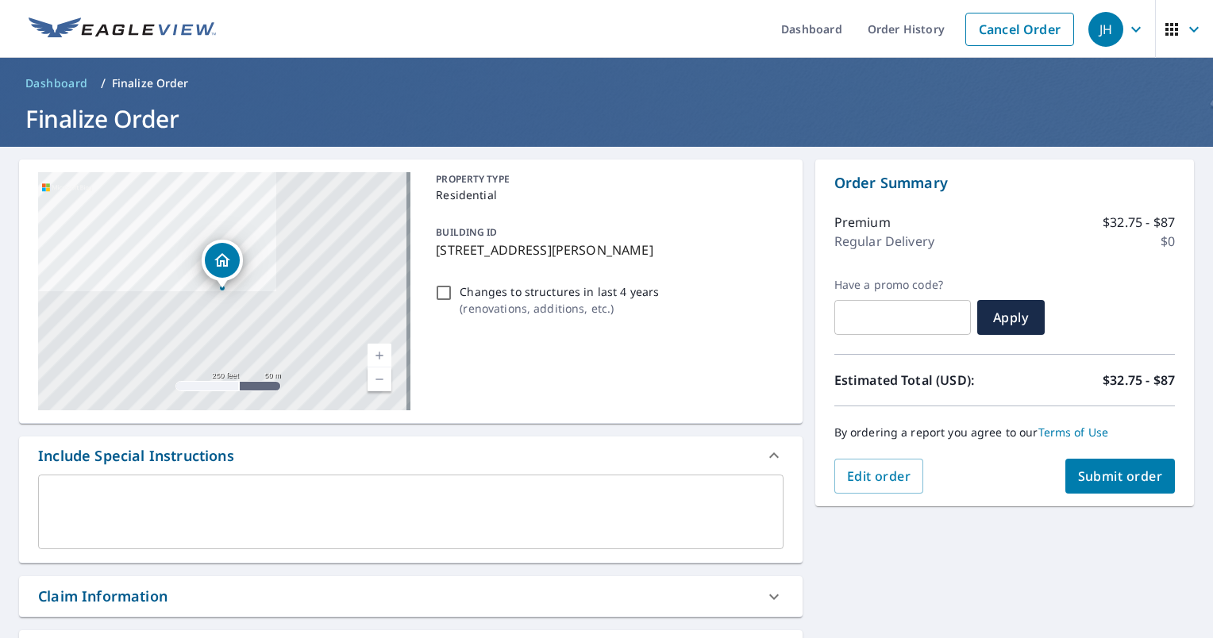
click at [1087, 477] on span "Submit order" at bounding box center [1120, 476] width 85 height 17
checkbox input "true"
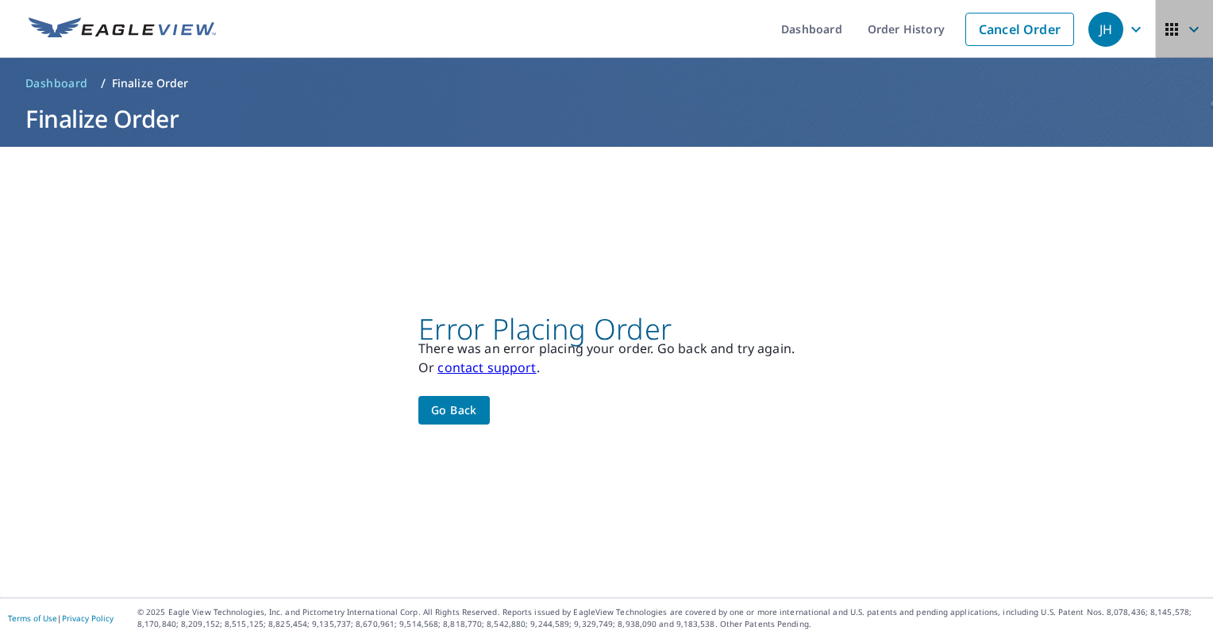
click at [1166, 35] on icon "button" at bounding box center [1171, 29] width 19 height 19
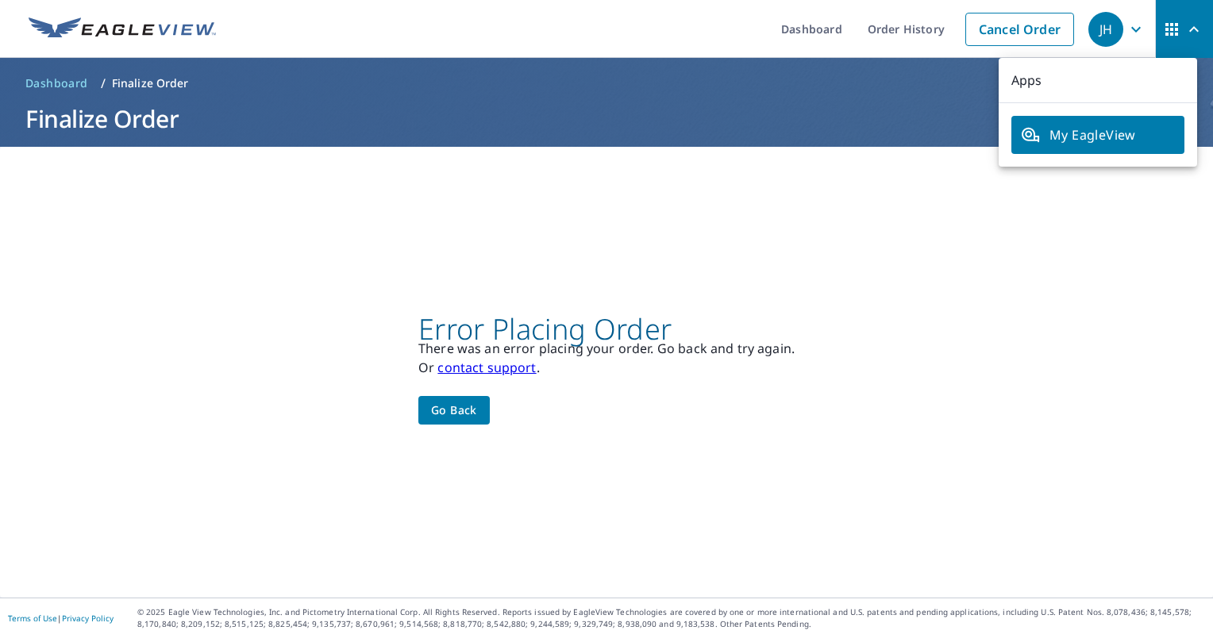
click at [482, 371] on link "contact support" at bounding box center [486, 367] width 98 height 17
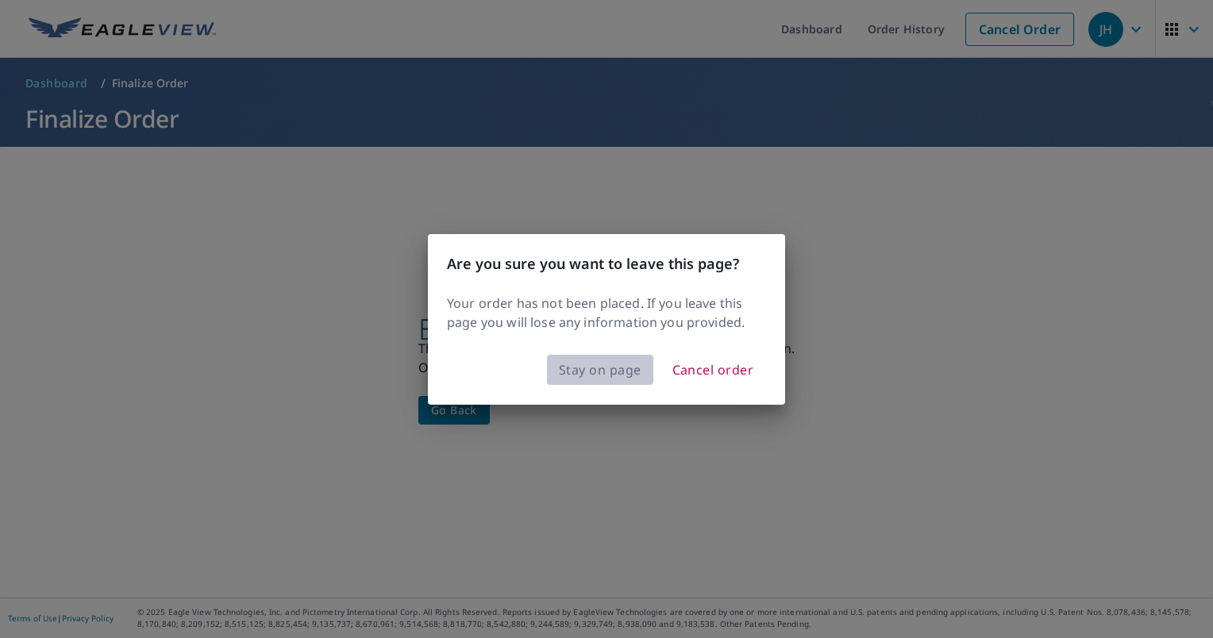
click at [566, 372] on span "Stay on page" at bounding box center [600, 370] width 83 height 22
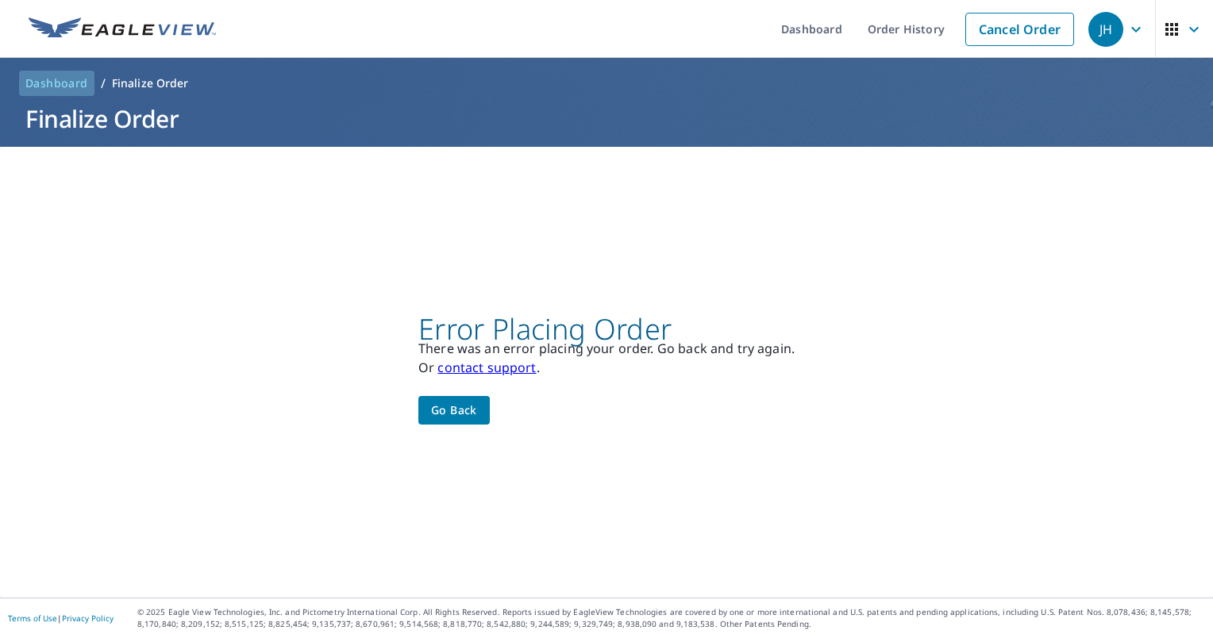
click at [64, 78] on span "Dashboard" at bounding box center [56, 83] width 63 height 16
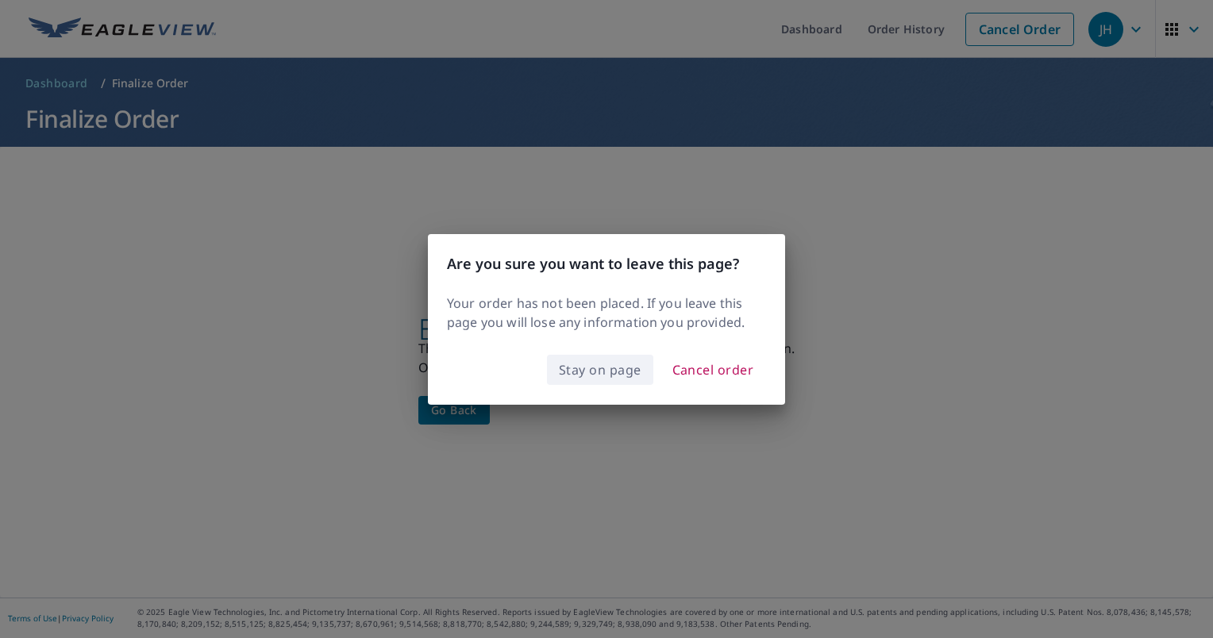
click at [594, 372] on span "Stay on page" at bounding box center [600, 370] width 83 height 22
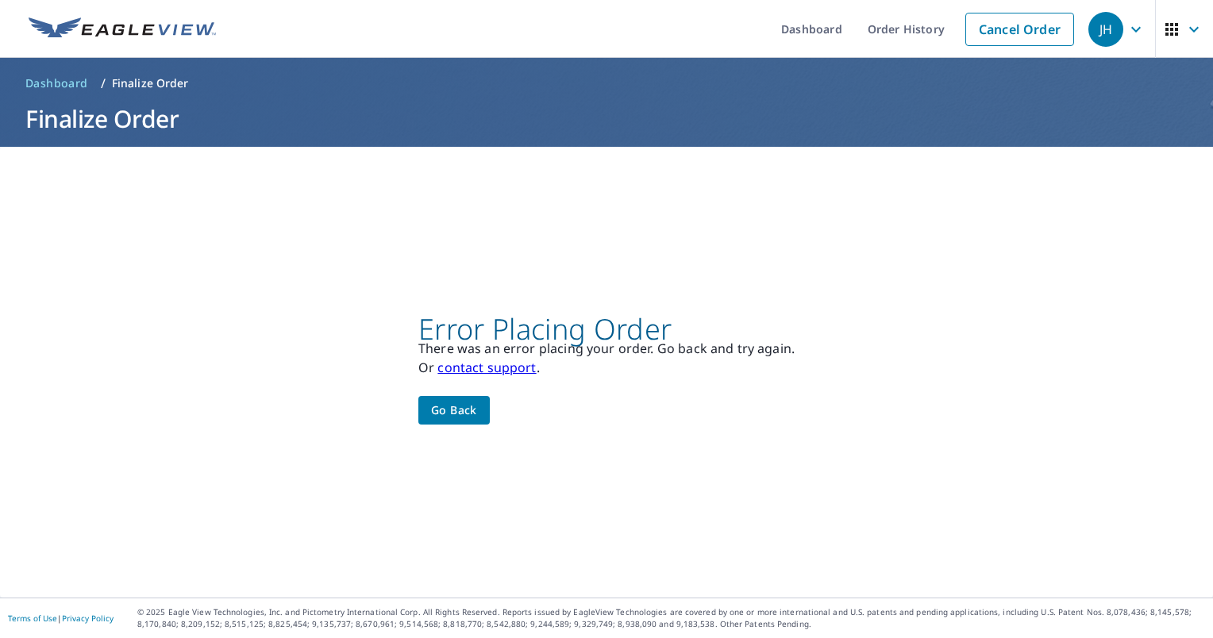
click at [485, 363] on link "contact support" at bounding box center [486, 367] width 98 height 17
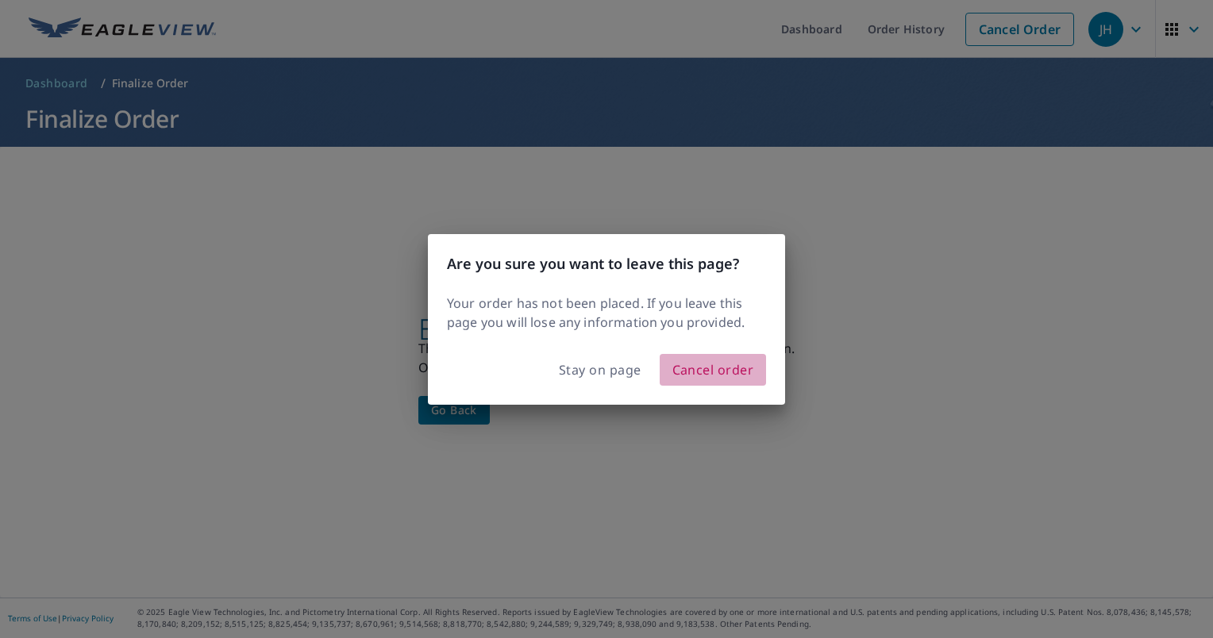
click at [711, 360] on span "Cancel order" at bounding box center [713, 370] width 82 height 22
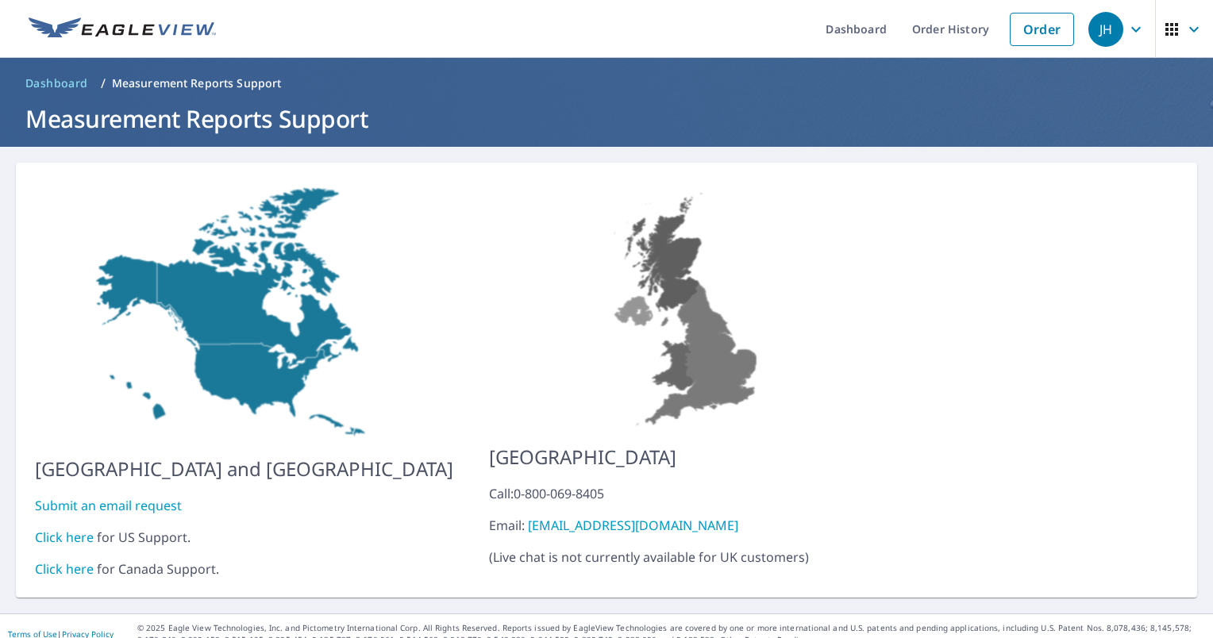
scroll to position [3, 0]
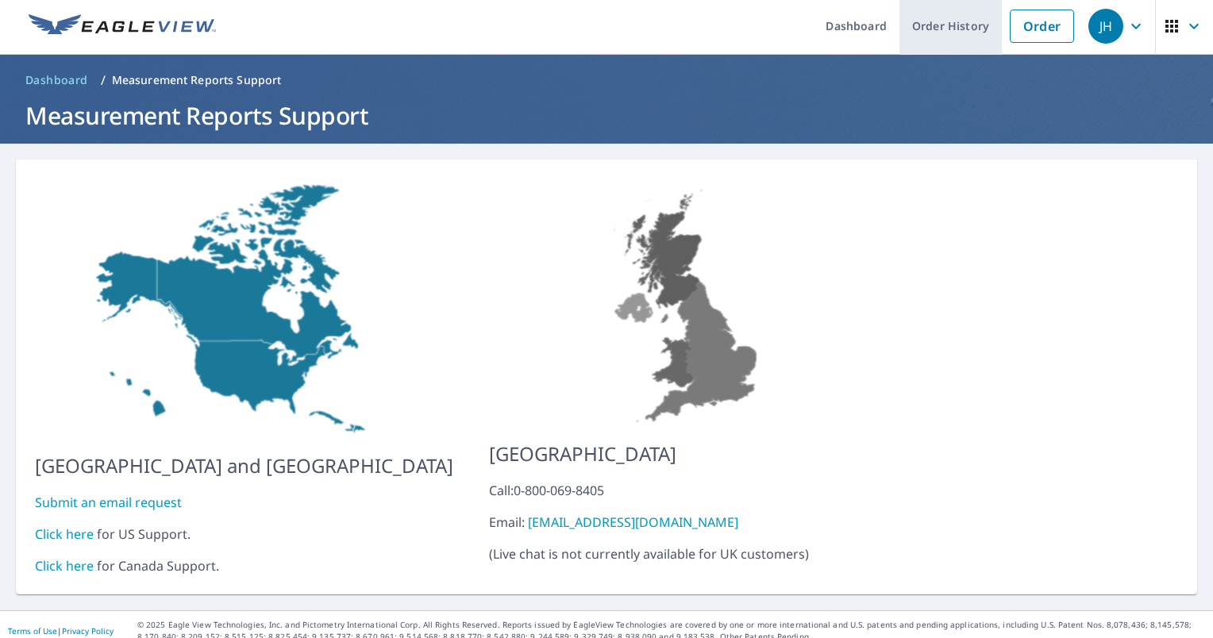
click at [935, 17] on link "Order History" at bounding box center [951, 26] width 102 height 58
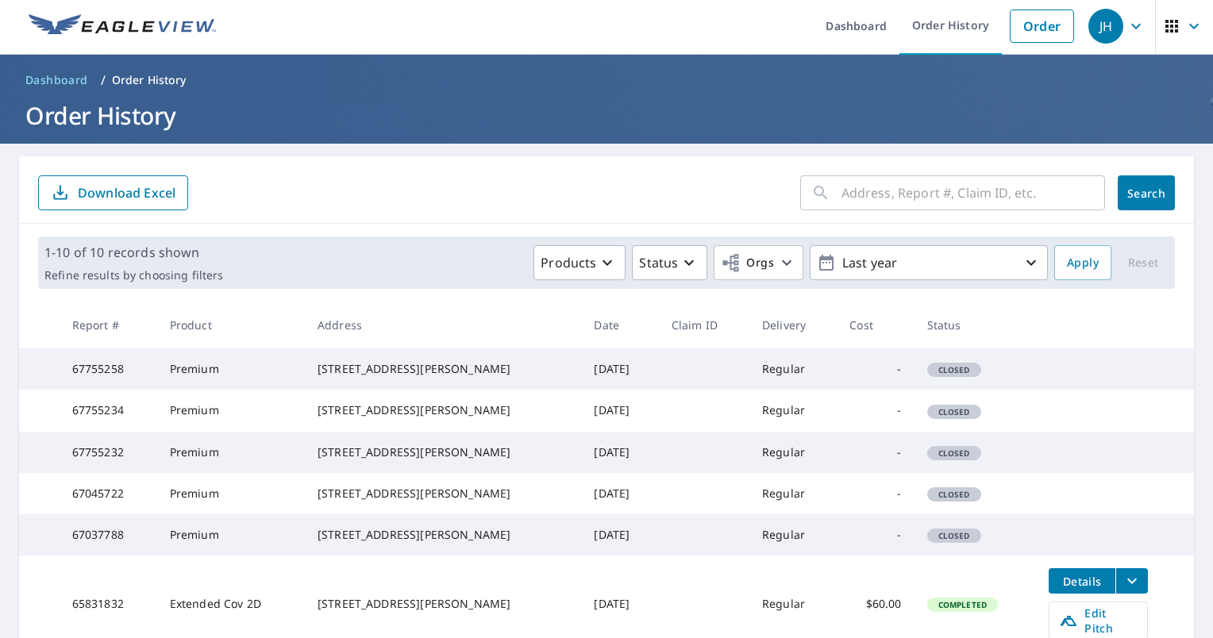
click at [1112, 31] on span "JH" at bounding box center [1119, 26] width 60 height 38
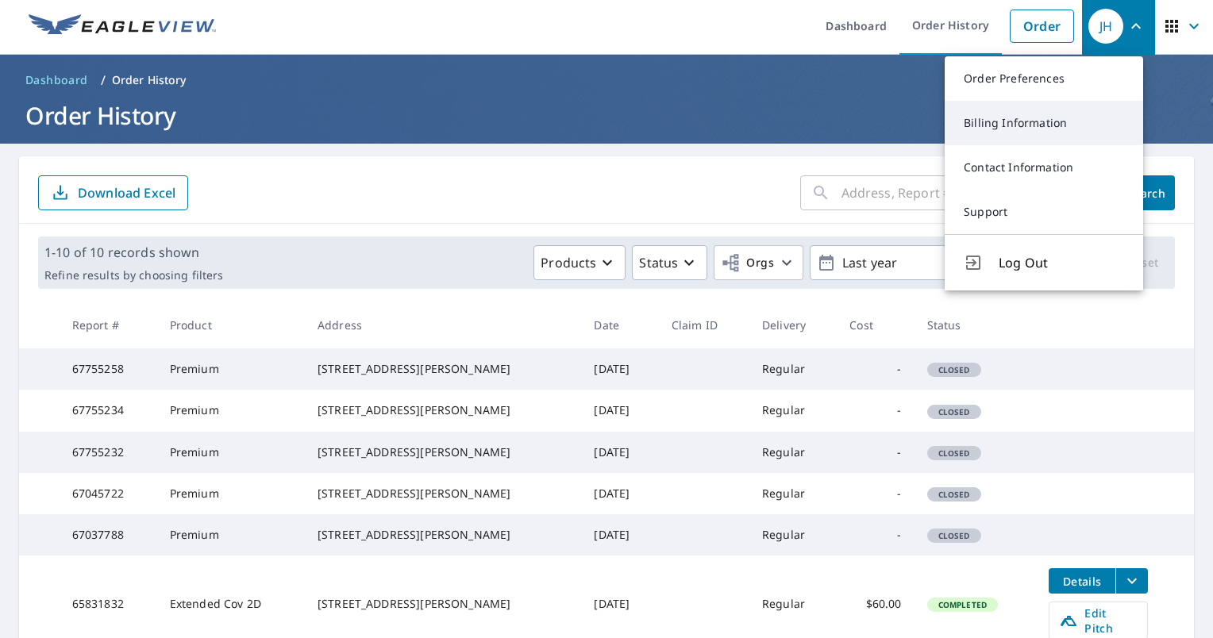
click at [1065, 133] on link "Billing Information" at bounding box center [1044, 123] width 198 height 44
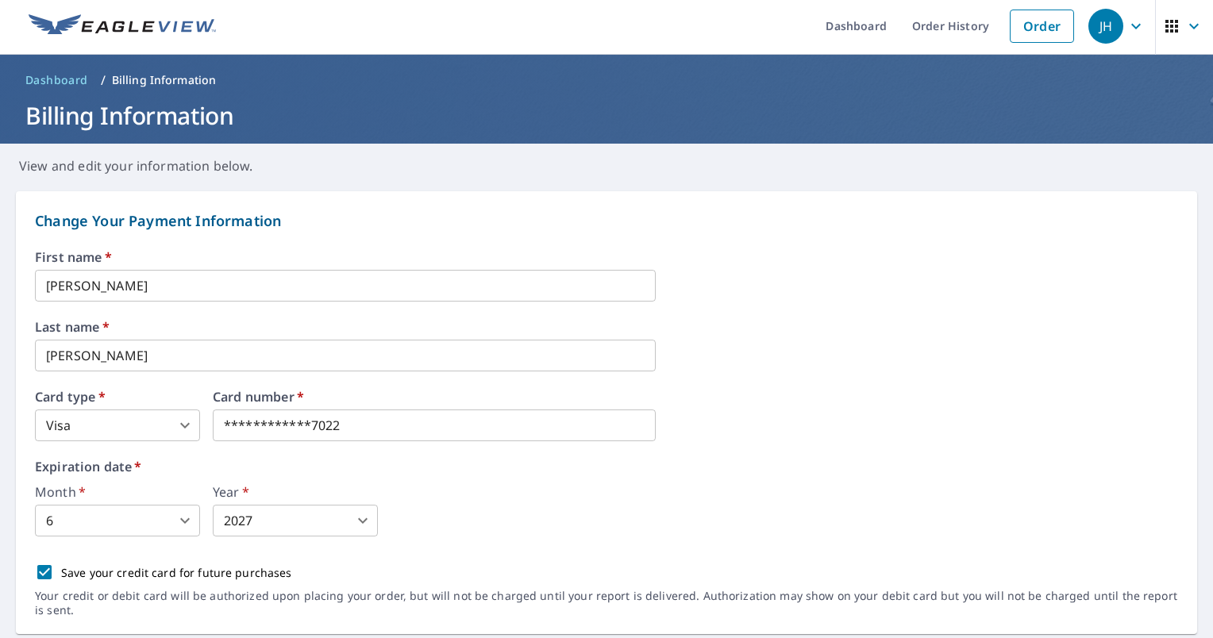
scroll to position [83, 0]
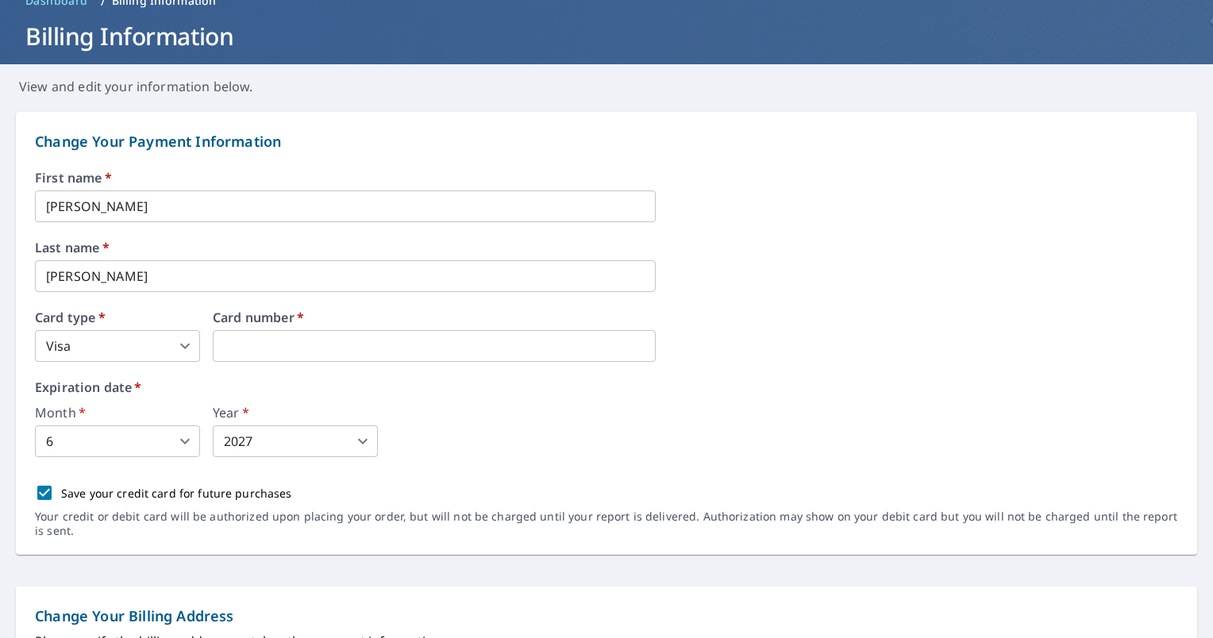
click at [526, 407] on div "Month   * 6 6 ​ Year   * 2027 2027 ​" at bounding box center [606, 432] width 1143 height 51
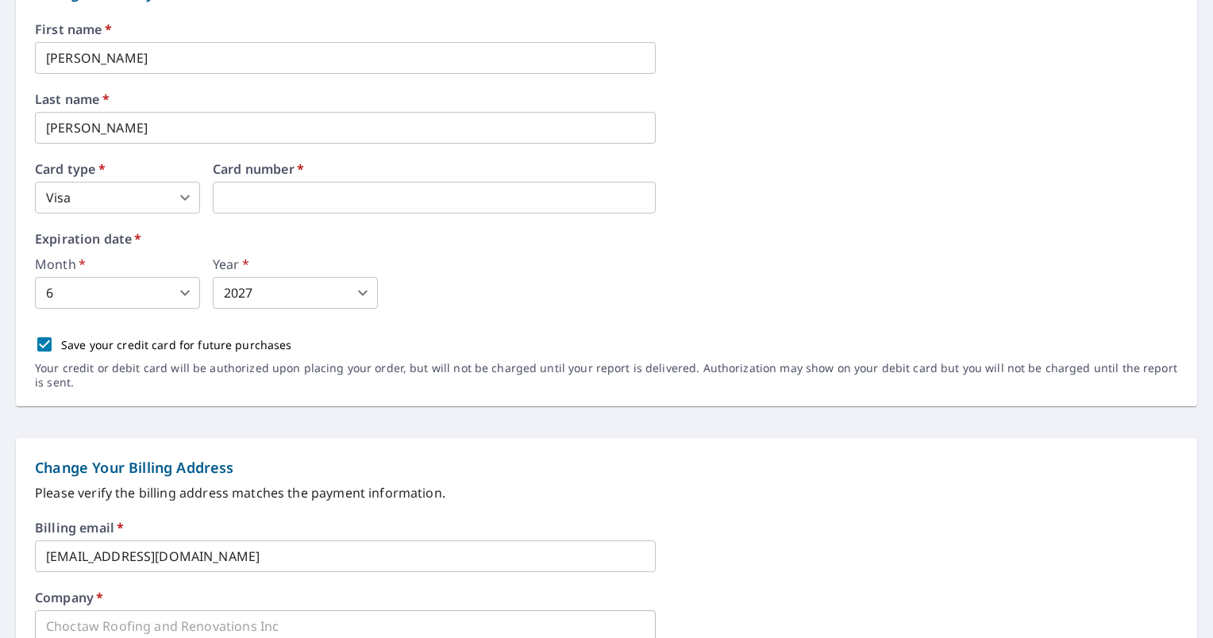
scroll to position [0, 0]
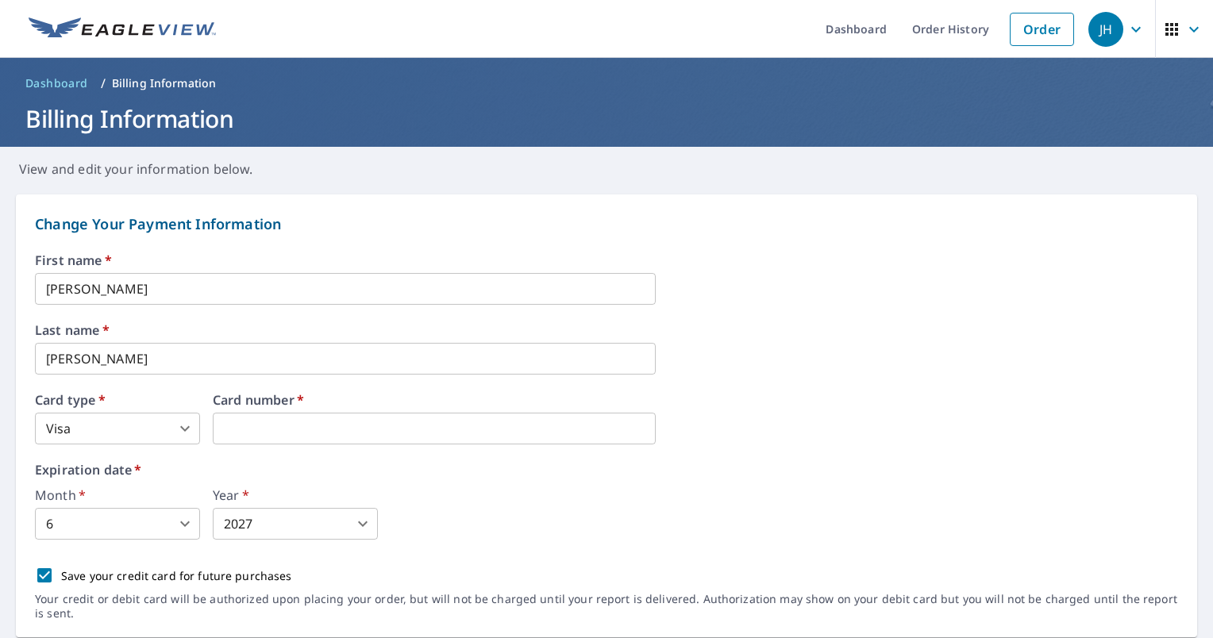
click at [67, 77] on span "Dashboard" at bounding box center [56, 83] width 63 height 16
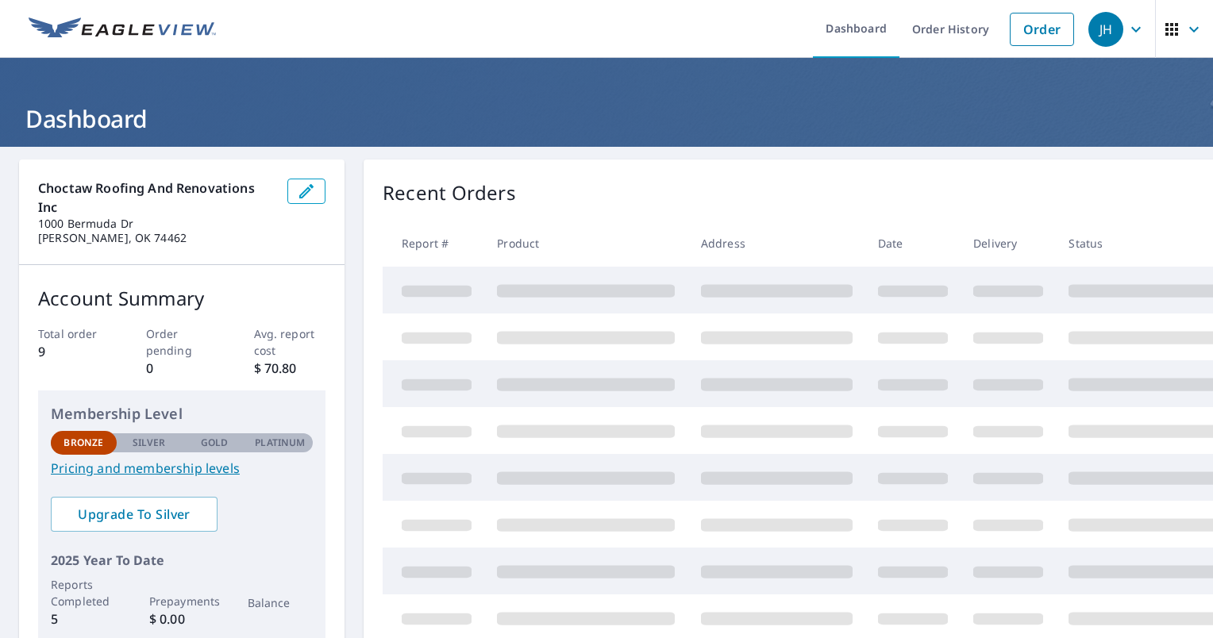
click at [1166, 23] on icon "button" at bounding box center [1172, 29] width 13 height 13
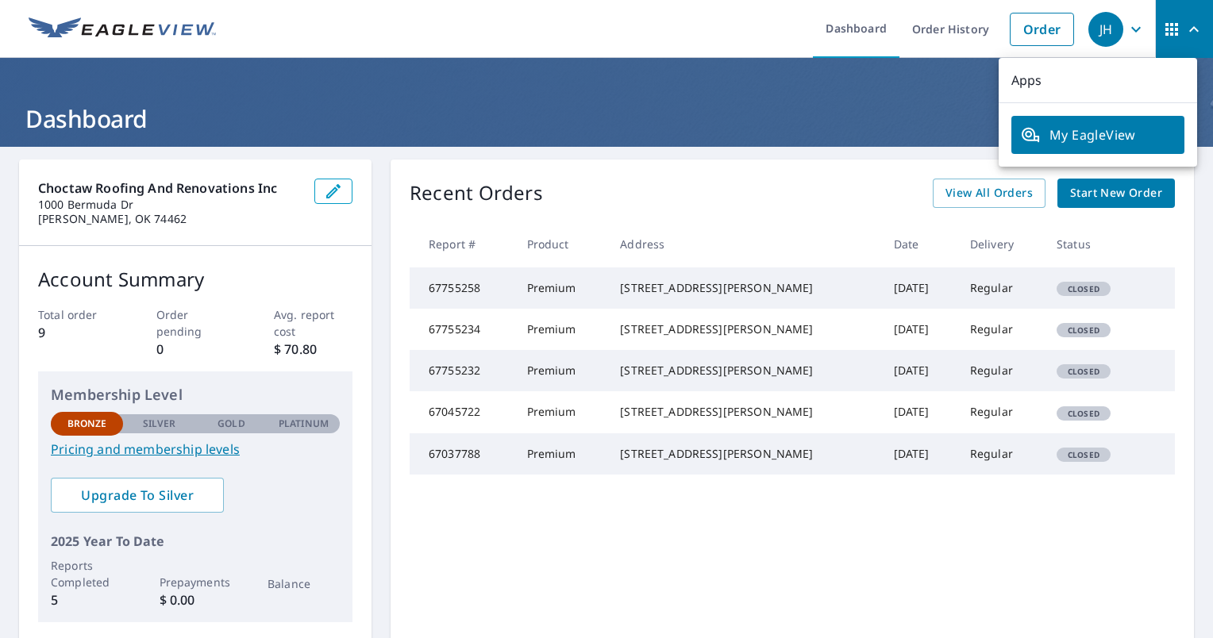
click at [1079, 129] on span "My EagleView" at bounding box center [1098, 134] width 154 height 19
